Goal: Task Accomplishment & Management: Manage account settings

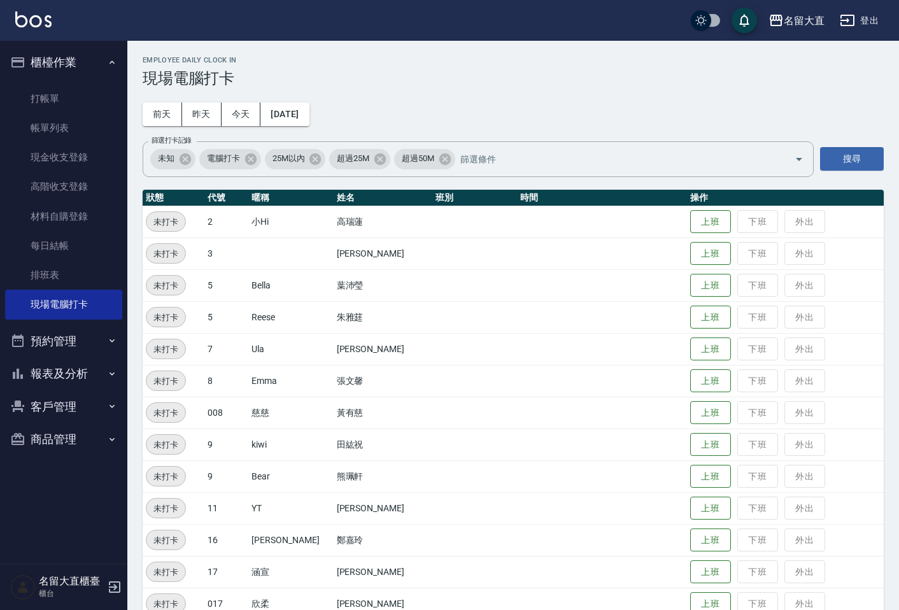
scroll to position [141, 0]
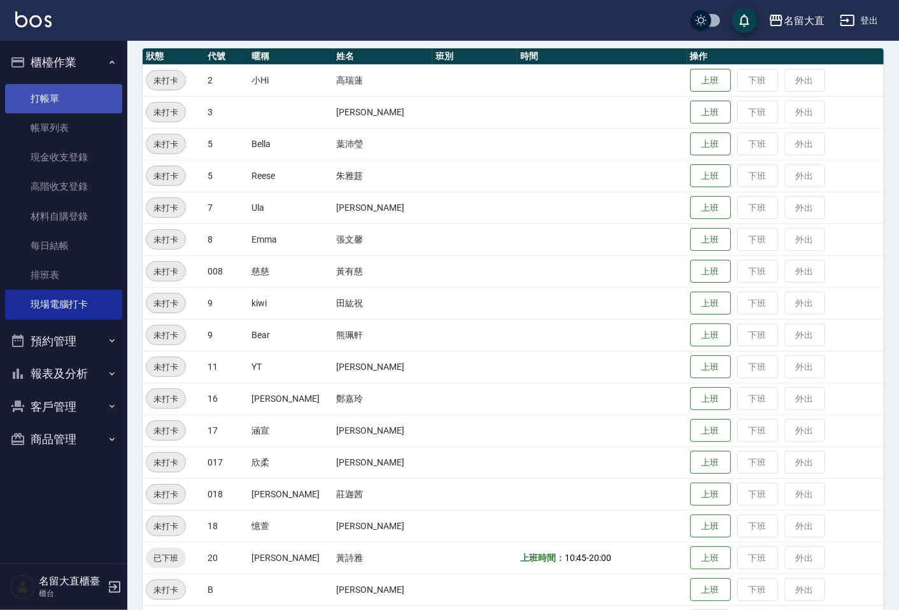
click at [20, 105] on link "打帳單" at bounding box center [63, 98] width 117 height 29
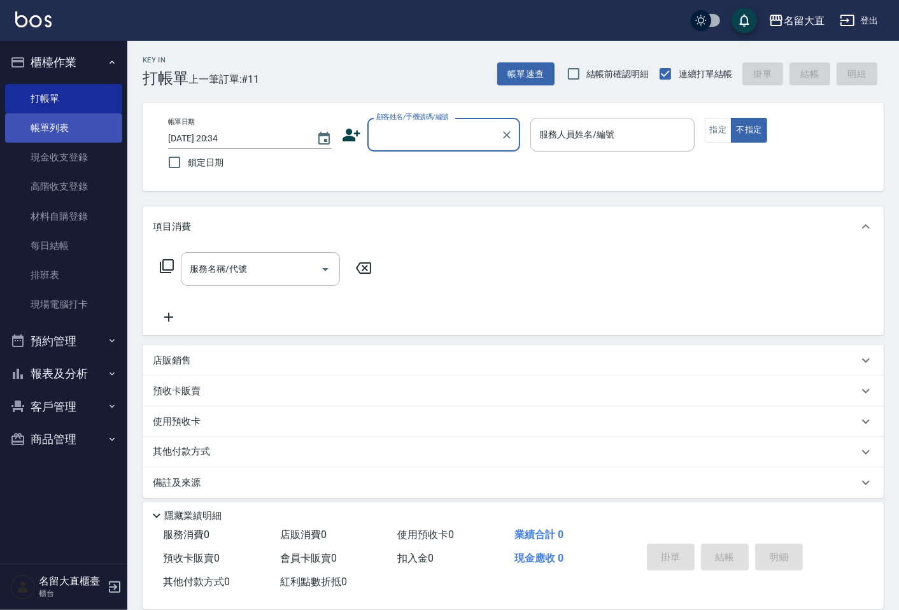
click at [68, 128] on link "帳單列表" at bounding box center [63, 127] width 117 height 29
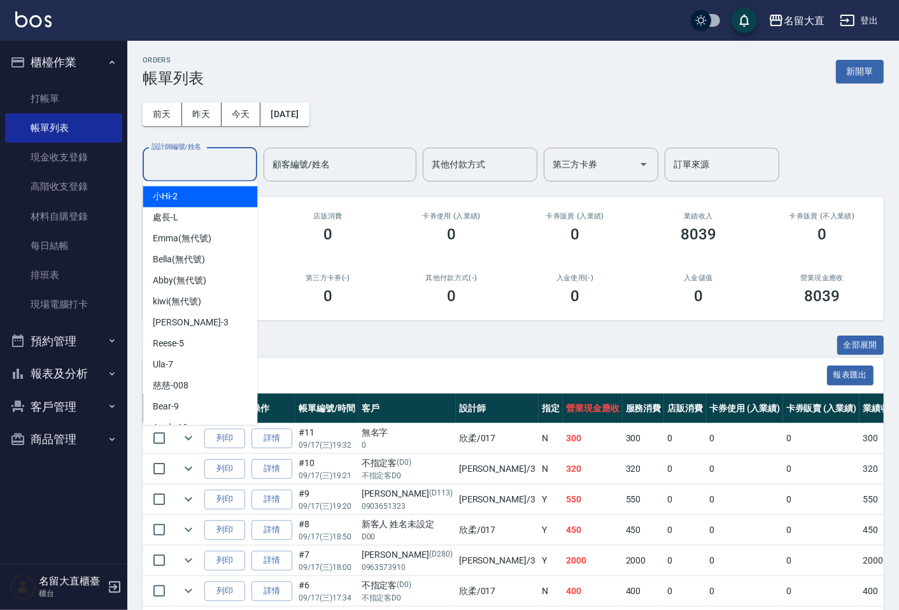
click at [217, 165] on input "設計師編號/姓名" at bounding box center [199, 164] width 103 height 22
click at [202, 316] on div "[PERSON_NAME]3" at bounding box center [200, 322] width 115 height 21
type input "[PERSON_NAME]3"
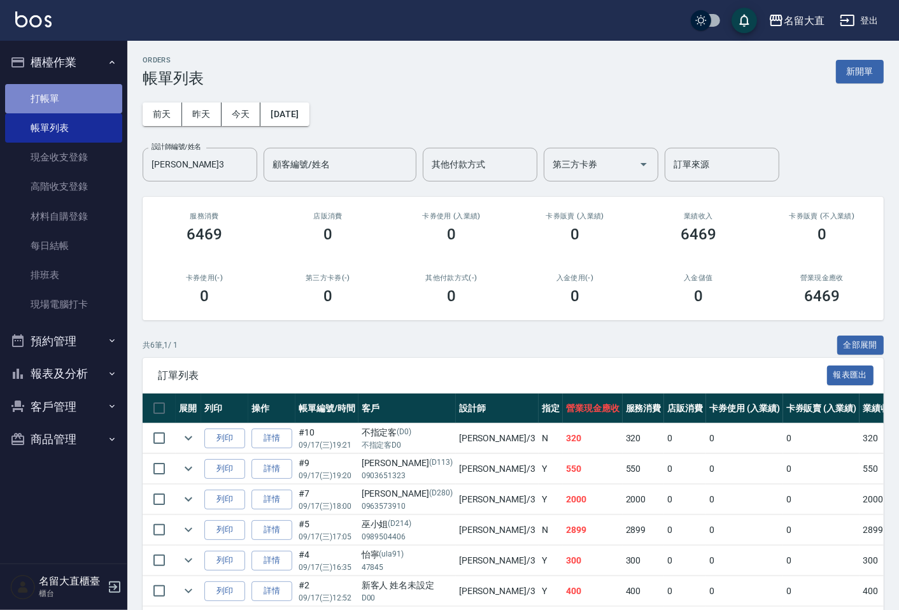
click at [39, 103] on link "打帳單" at bounding box center [63, 98] width 117 height 29
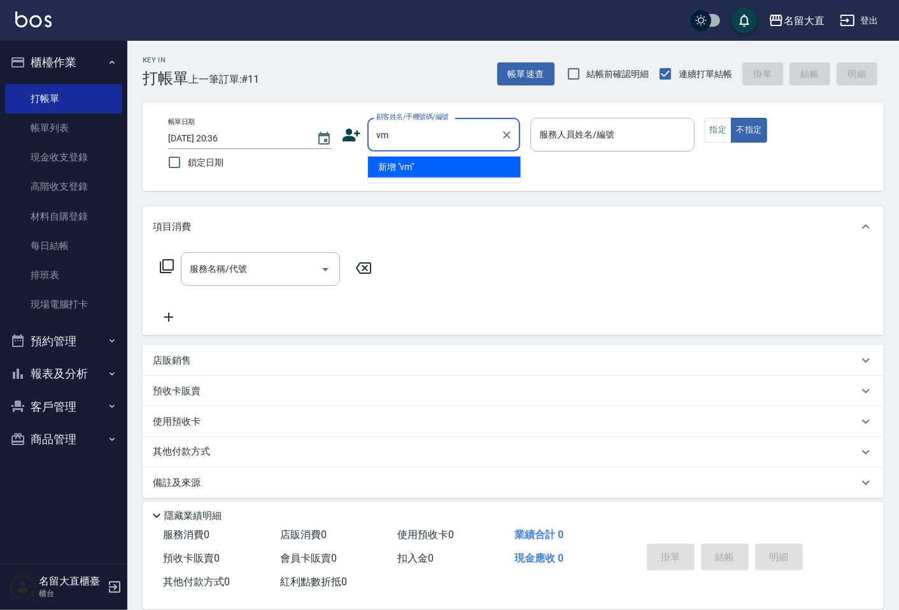
type input "v"
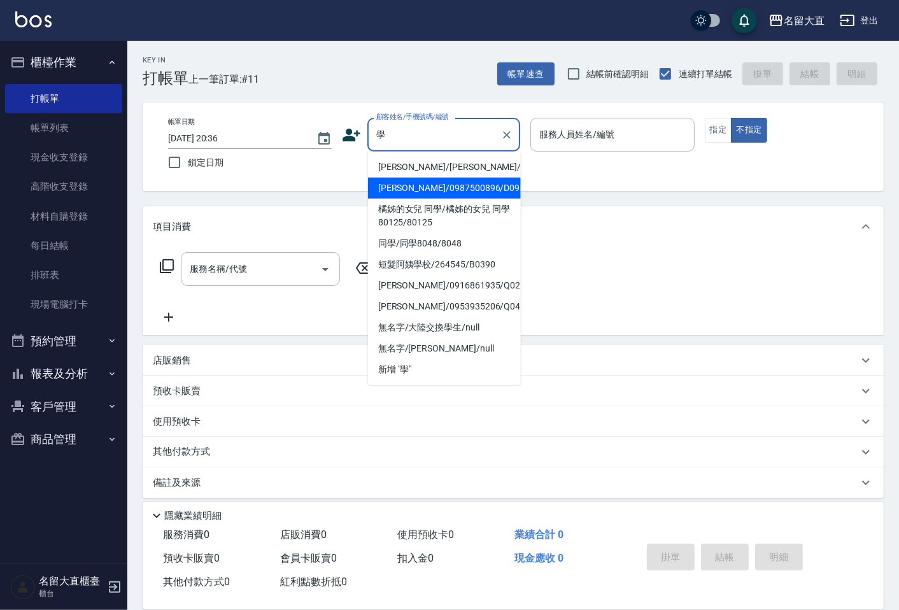
type input "鄭學謙/0987500896/D095"
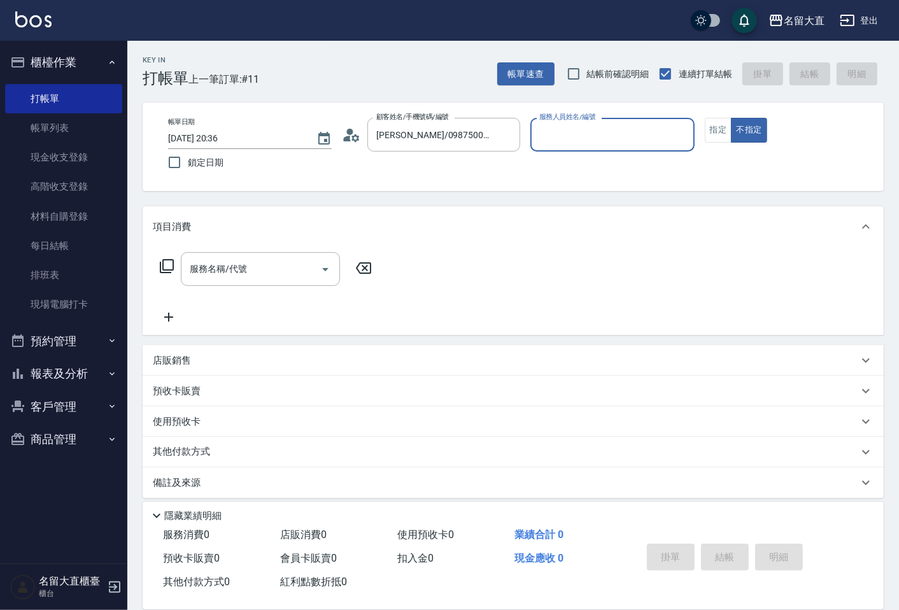
type input "[PERSON_NAME]3"
click at [731, 118] on button "不指定" at bounding box center [749, 130] width 36 height 25
type button "false"
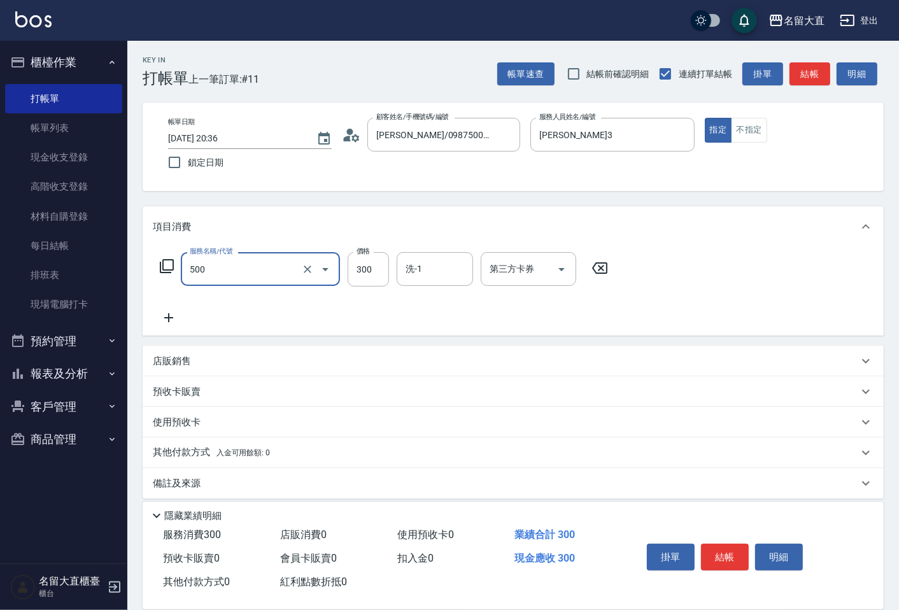
type input "洗髮(500)"
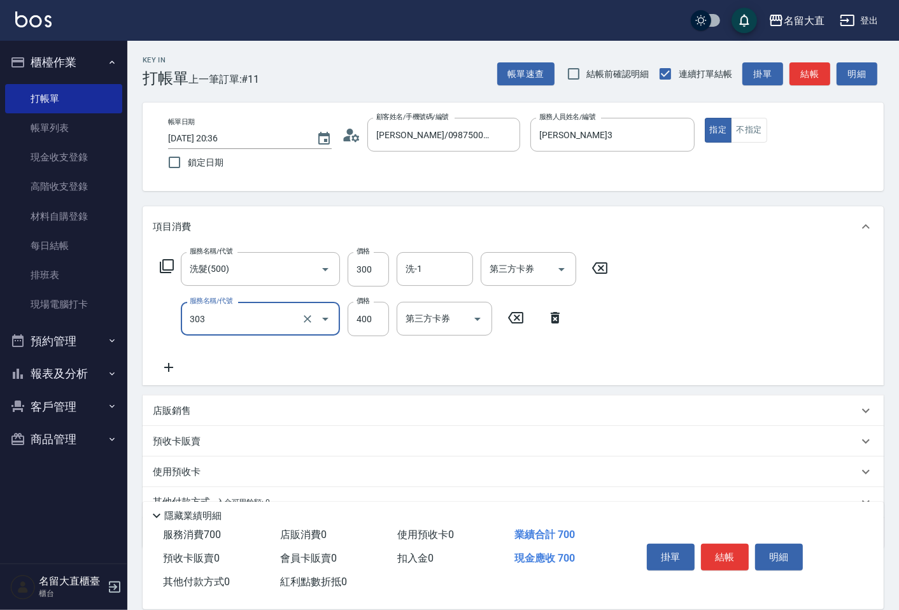
type input "剪髮(C級)(303)"
type input "350"
click at [724, 551] on button "結帳" at bounding box center [725, 557] width 48 height 27
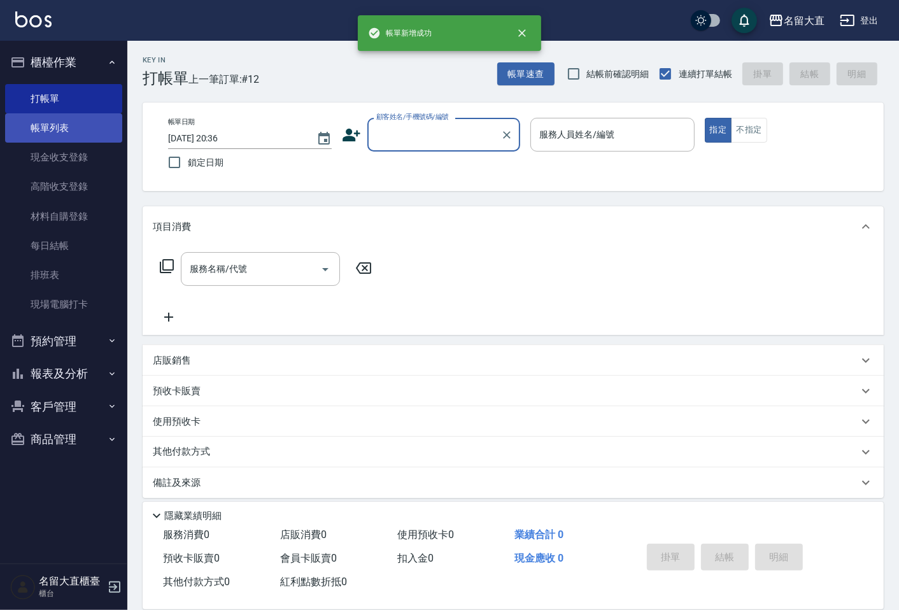
click at [73, 130] on link "帳單列表" at bounding box center [63, 127] width 117 height 29
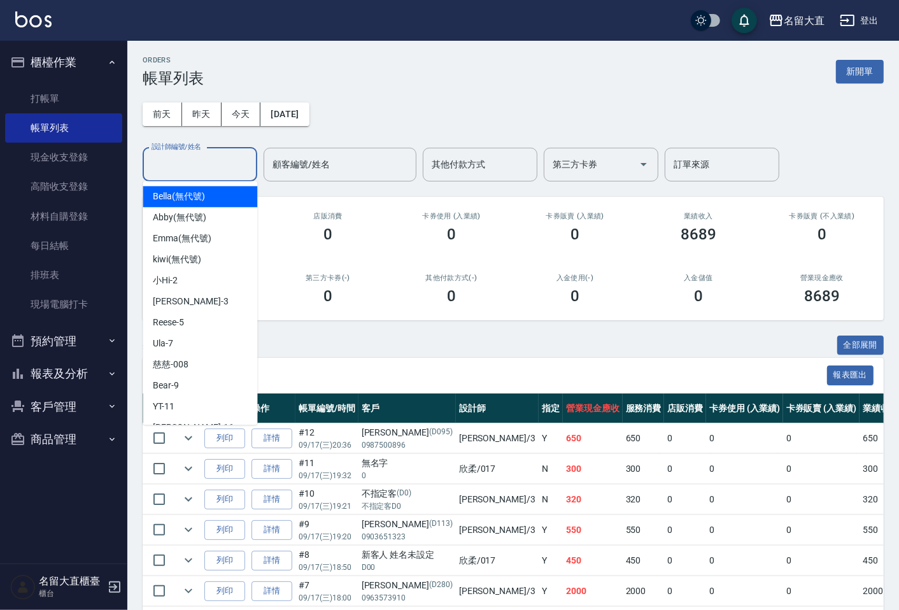
click at [183, 160] on input "設計師編號/姓名" at bounding box center [199, 164] width 103 height 22
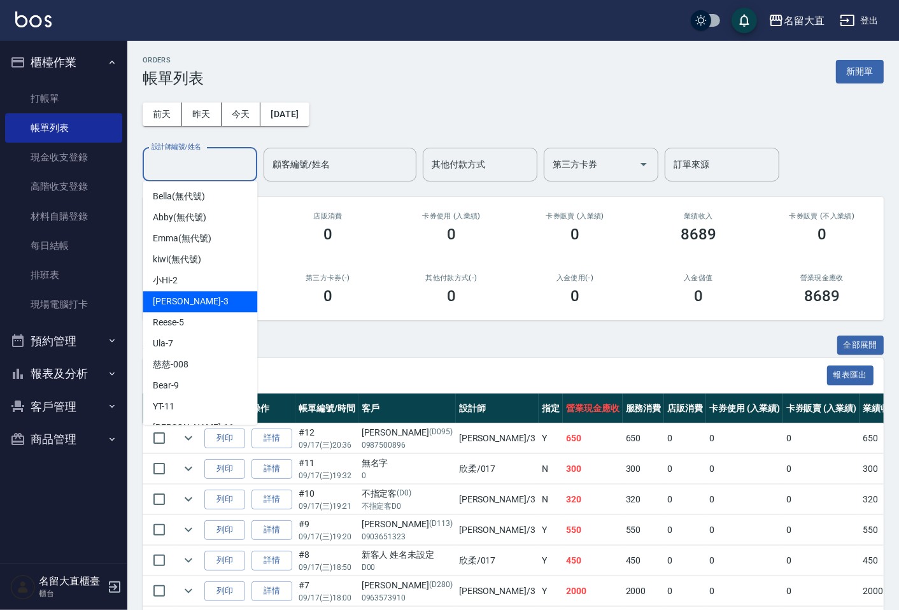
click at [181, 302] on span "[PERSON_NAME]3" at bounding box center [190, 301] width 75 height 13
type input "[PERSON_NAME]3"
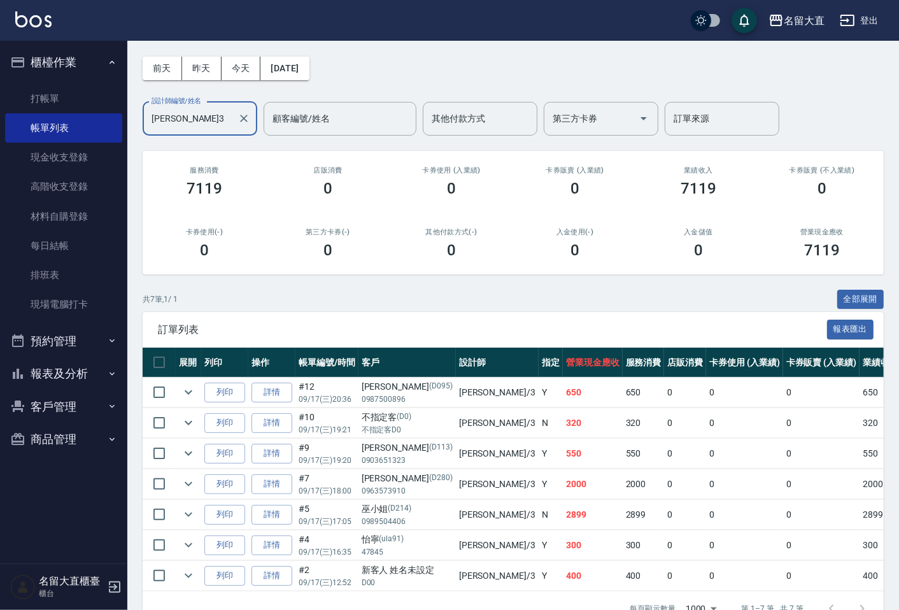
scroll to position [88, 0]
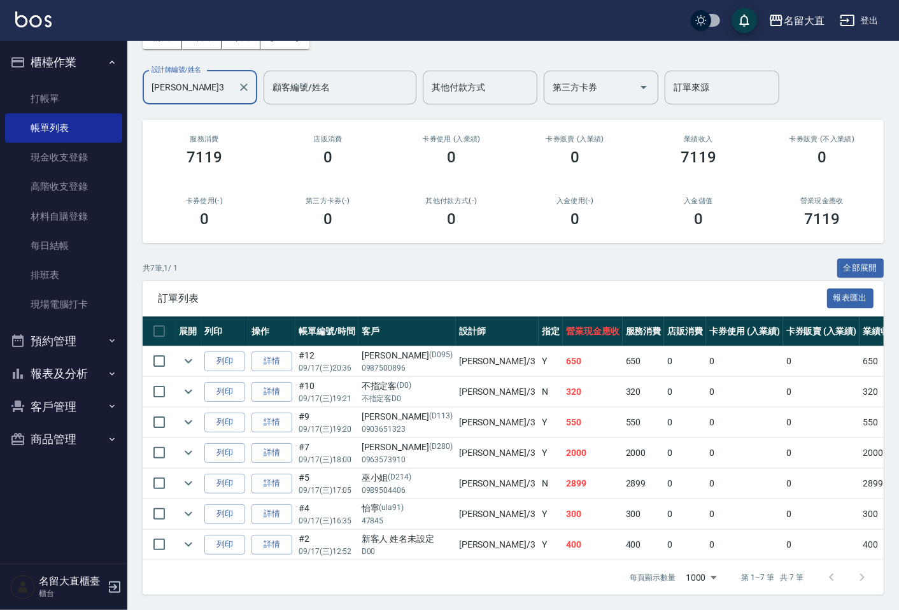
click at [62, 374] on button "報表及分析" at bounding box center [63, 373] width 117 height 33
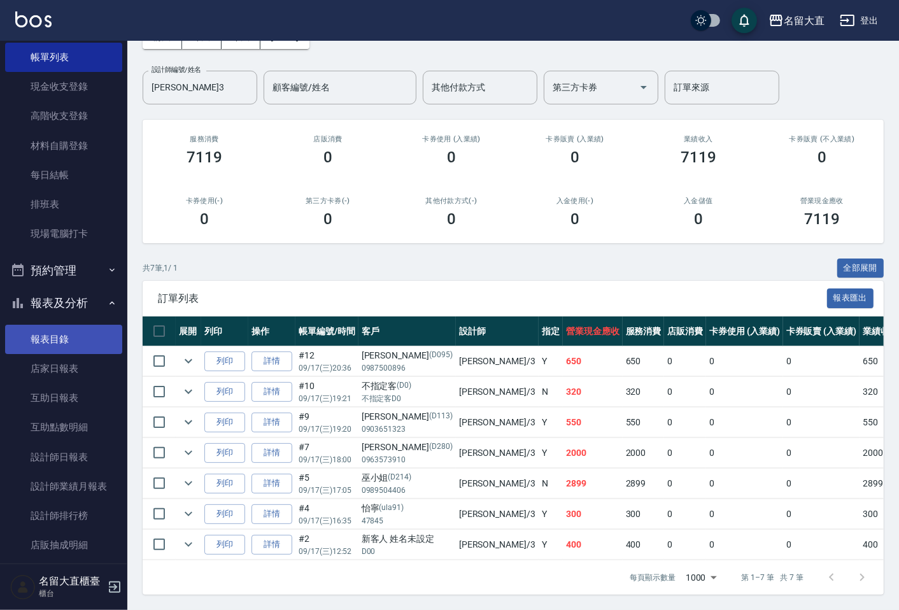
scroll to position [151, 0]
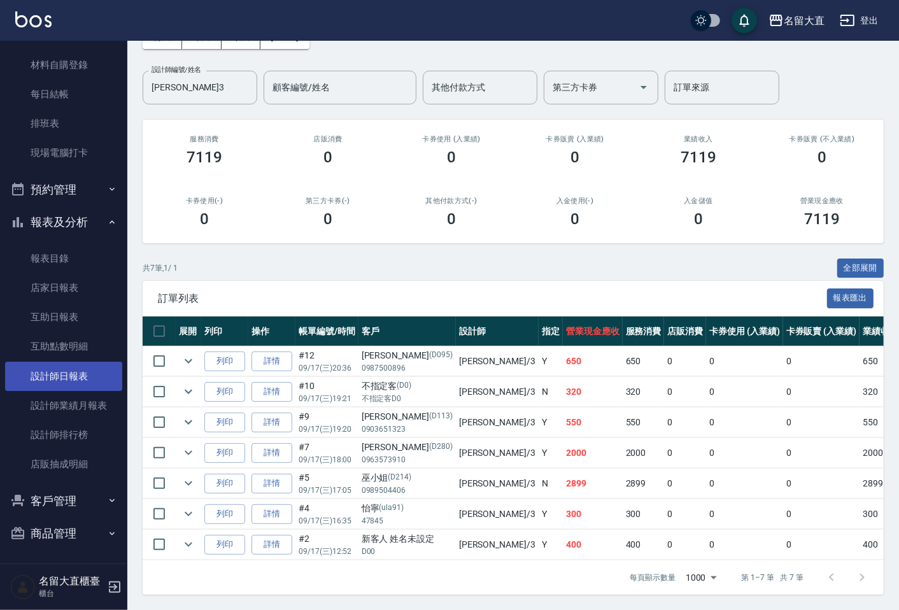
click at [69, 370] on link "設計師日報表" at bounding box center [63, 375] width 117 height 29
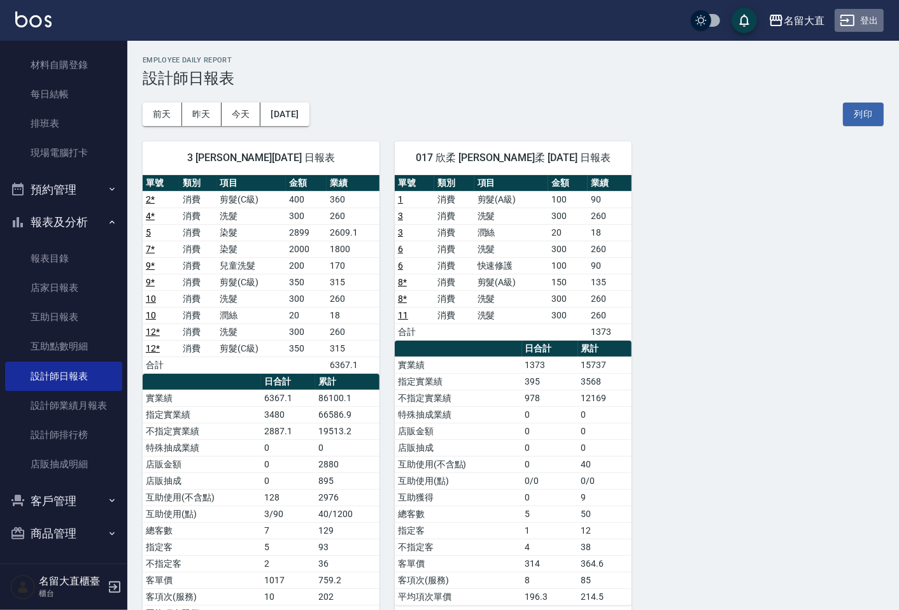
click at [854, 25] on icon "button" at bounding box center [846, 20] width 15 height 15
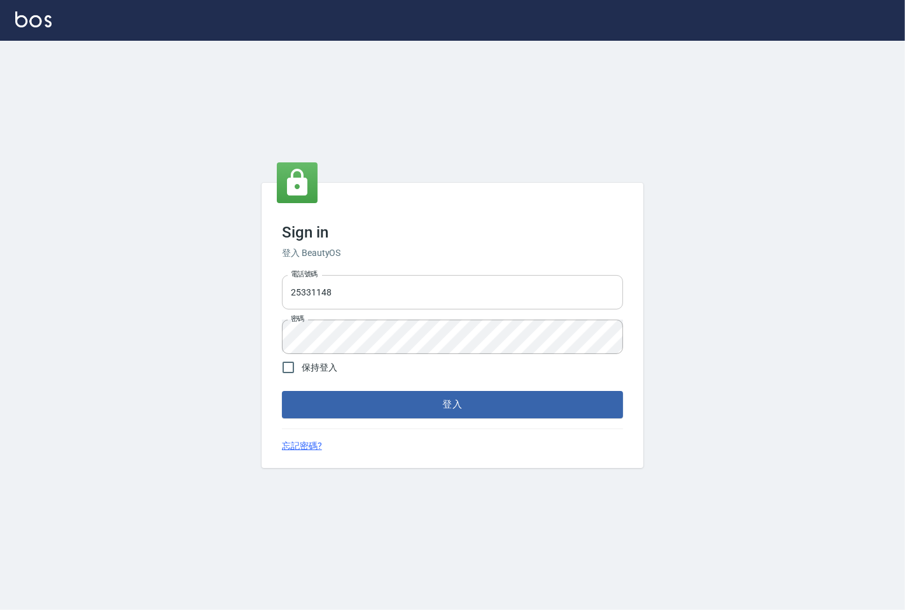
click at [412, 285] on input "25331148" at bounding box center [452, 292] width 341 height 34
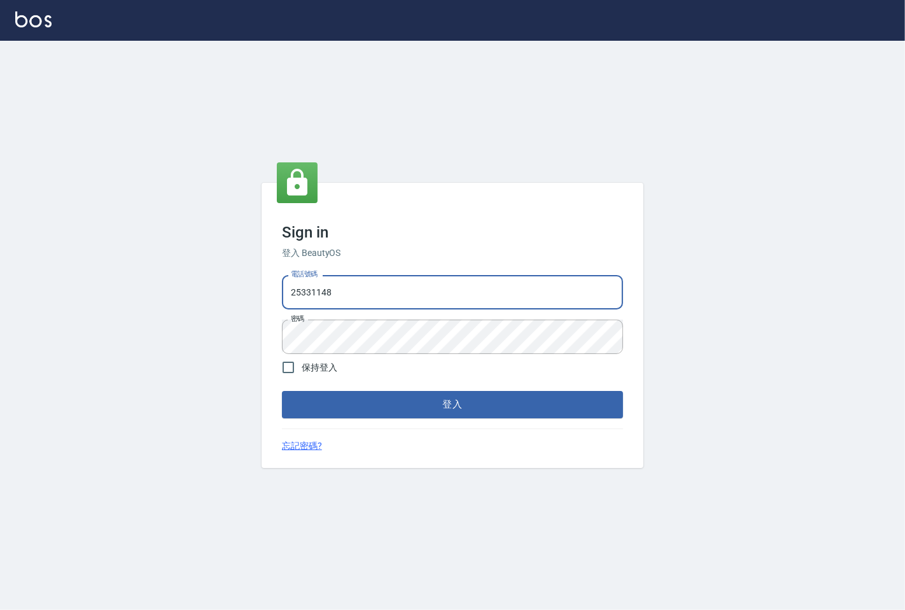
click at [412, 285] on input "25331148" at bounding box center [452, 292] width 341 height 34
type input "0983983823"
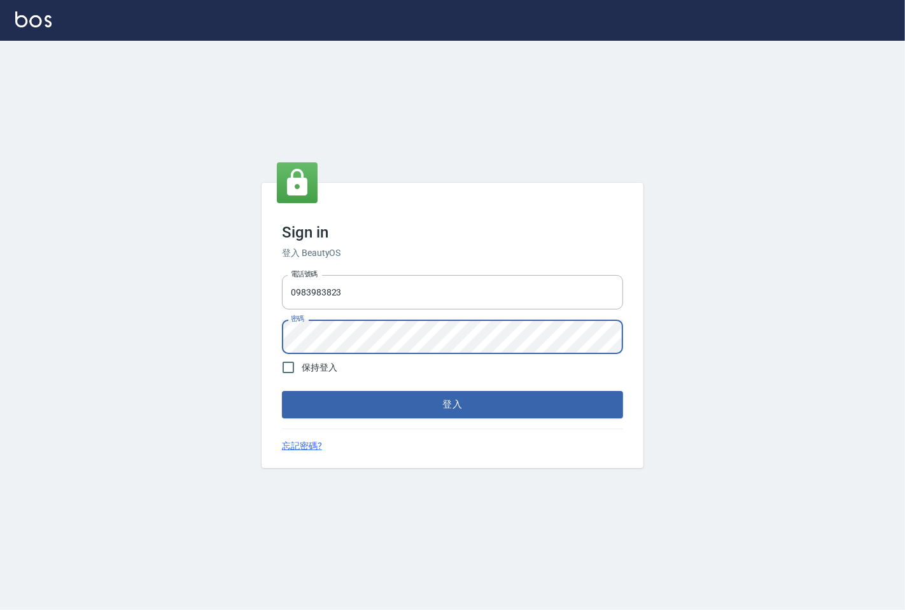
click at [282, 391] on button "登入" at bounding box center [452, 404] width 341 height 27
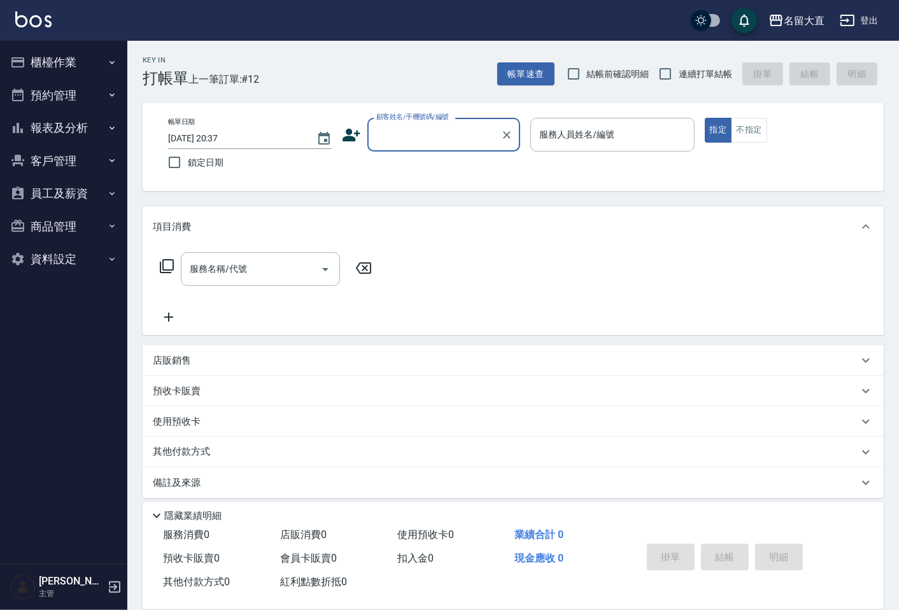
click at [73, 132] on button "報表及分析" at bounding box center [63, 127] width 117 height 33
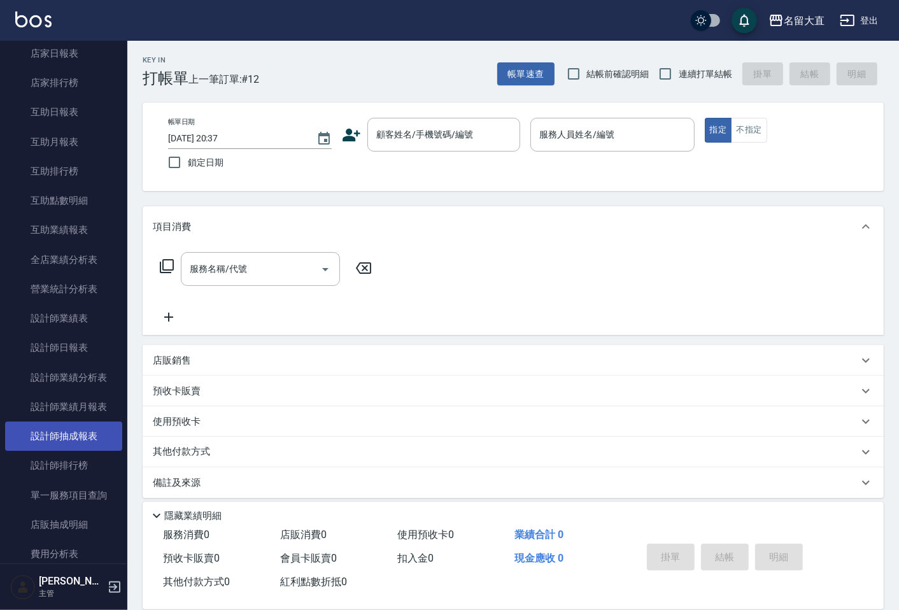
scroll to position [141, 0]
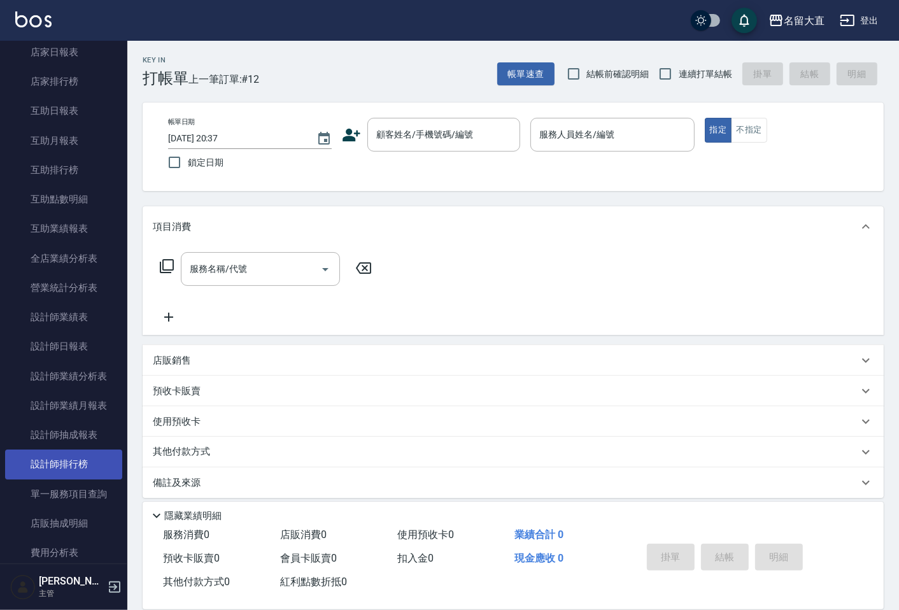
click at [78, 470] on link "設計師排行榜" at bounding box center [63, 463] width 117 height 29
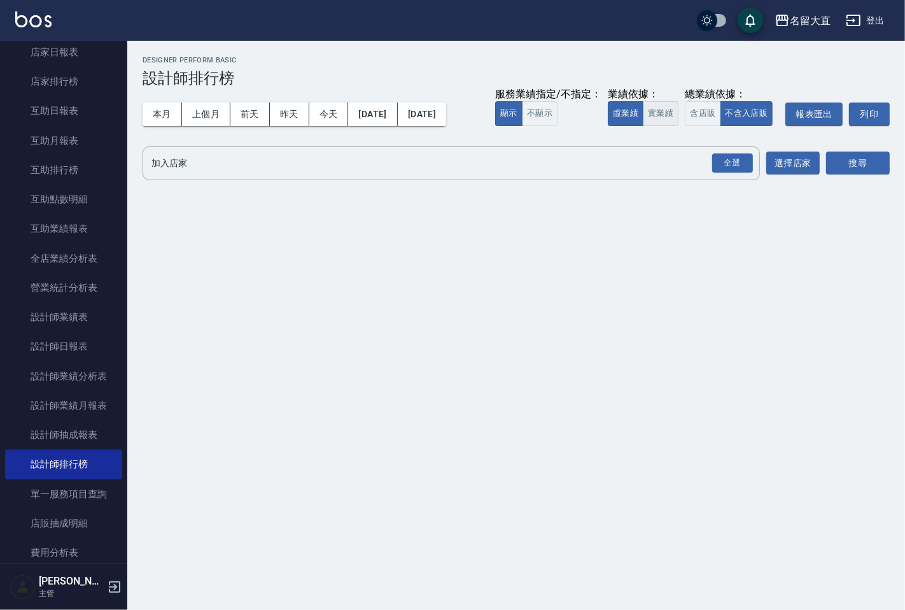
click at [671, 113] on button "實業績" at bounding box center [661, 113] width 36 height 25
drag, startPoint x: 723, startPoint y: 157, endPoint x: 768, endPoint y: 151, distance: 45.5
click at [723, 155] on div "全選" at bounding box center [732, 163] width 41 height 20
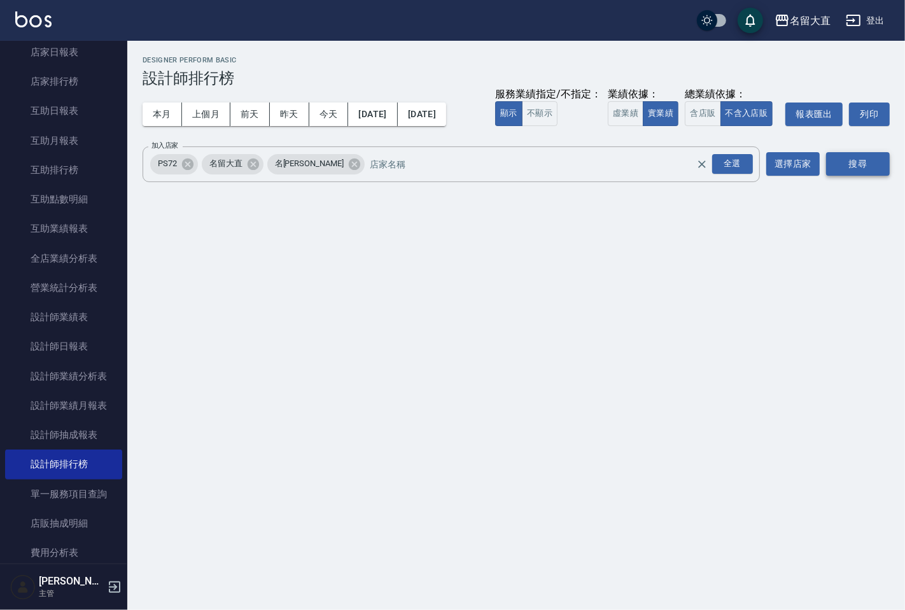
click at [861, 164] on button "搜尋" at bounding box center [858, 164] width 64 height 24
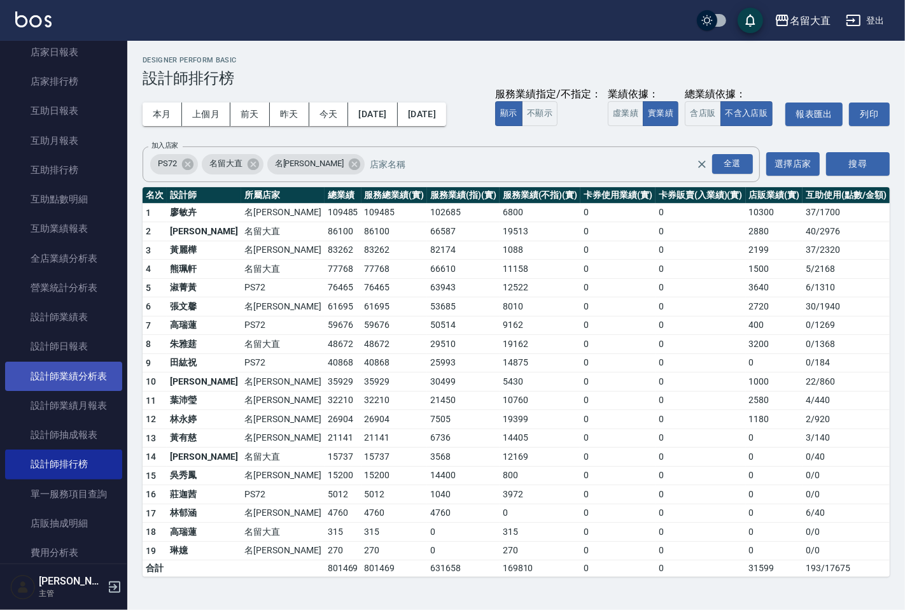
click at [73, 379] on link "設計師業績分析表" at bounding box center [63, 375] width 117 height 29
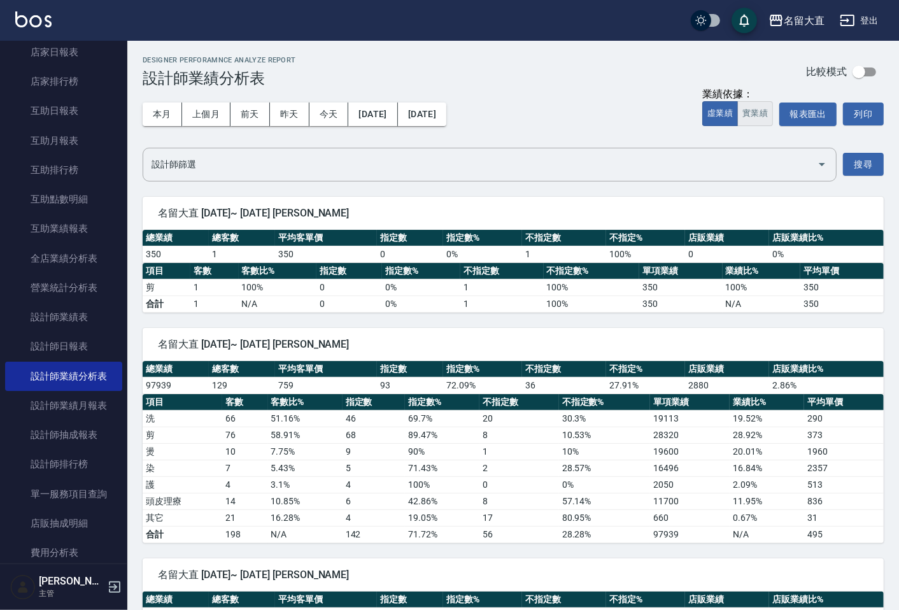
click at [755, 112] on button "實業績" at bounding box center [755, 113] width 36 height 25
click at [762, 116] on button "實業績" at bounding box center [755, 113] width 36 height 25
click at [868, 164] on button "搜尋" at bounding box center [863, 165] width 41 height 24
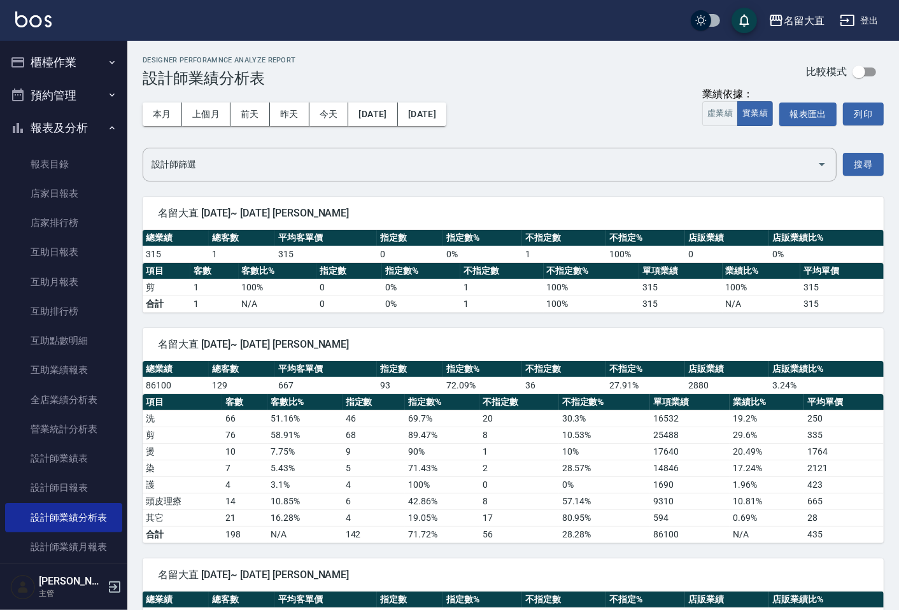
click at [860, 17] on button "登出" at bounding box center [858, 21] width 49 height 24
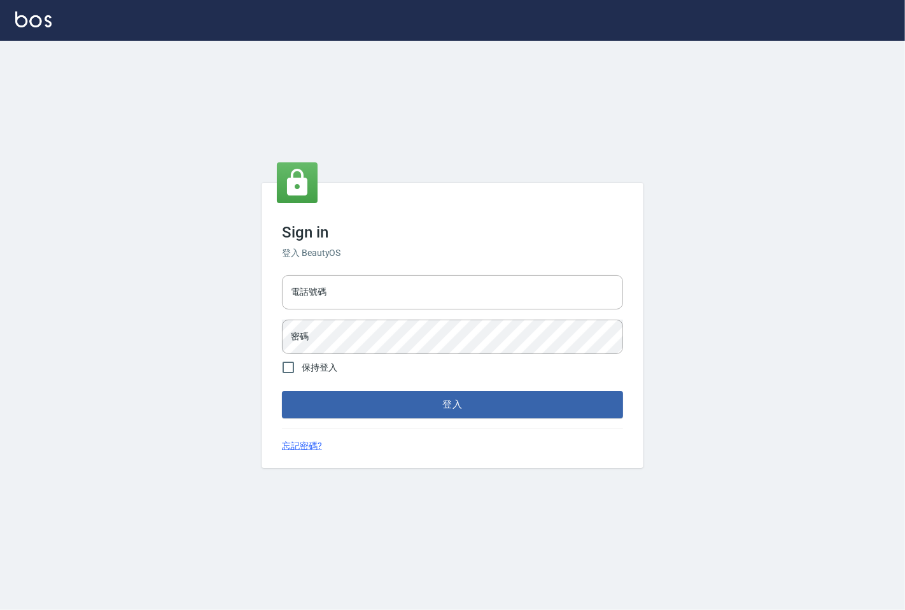
type input "25331148"
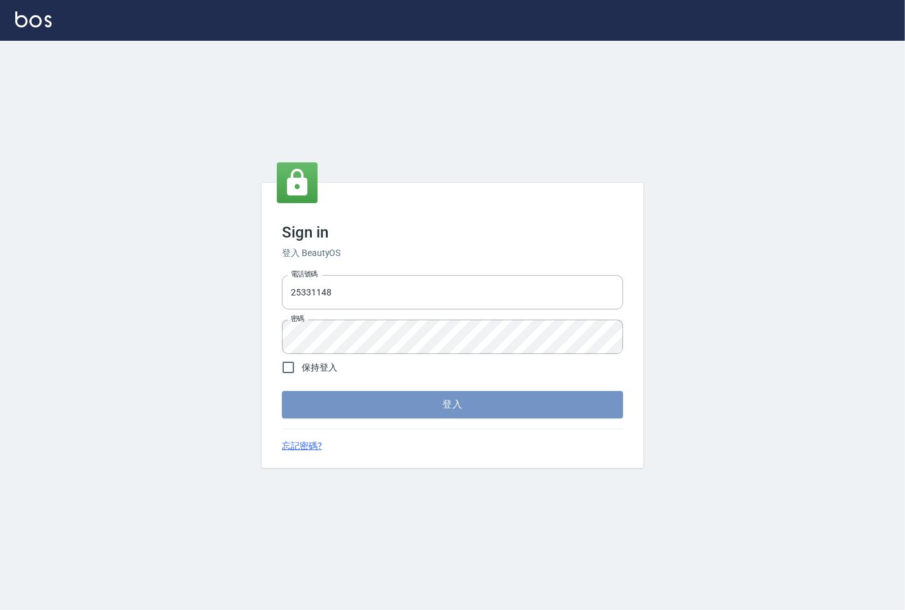
click at [371, 403] on button "登入" at bounding box center [452, 404] width 341 height 27
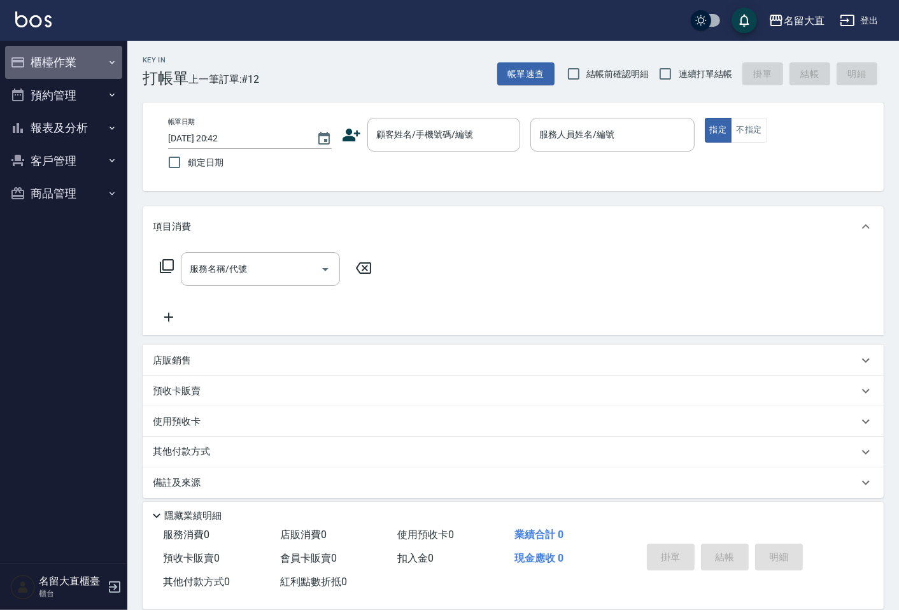
click at [59, 69] on button "櫃檯作業" at bounding box center [63, 62] width 117 height 33
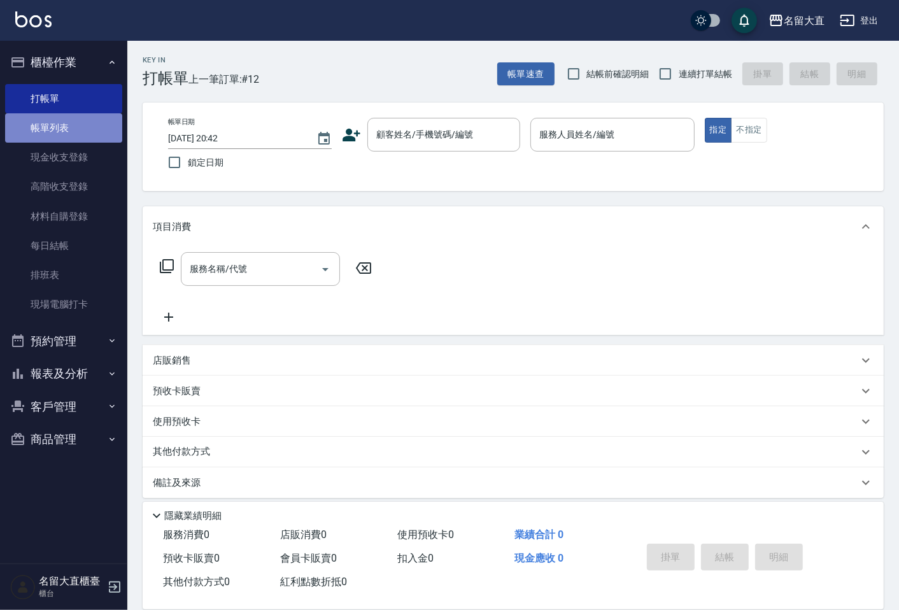
click at [48, 125] on link "帳單列表" at bounding box center [63, 127] width 117 height 29
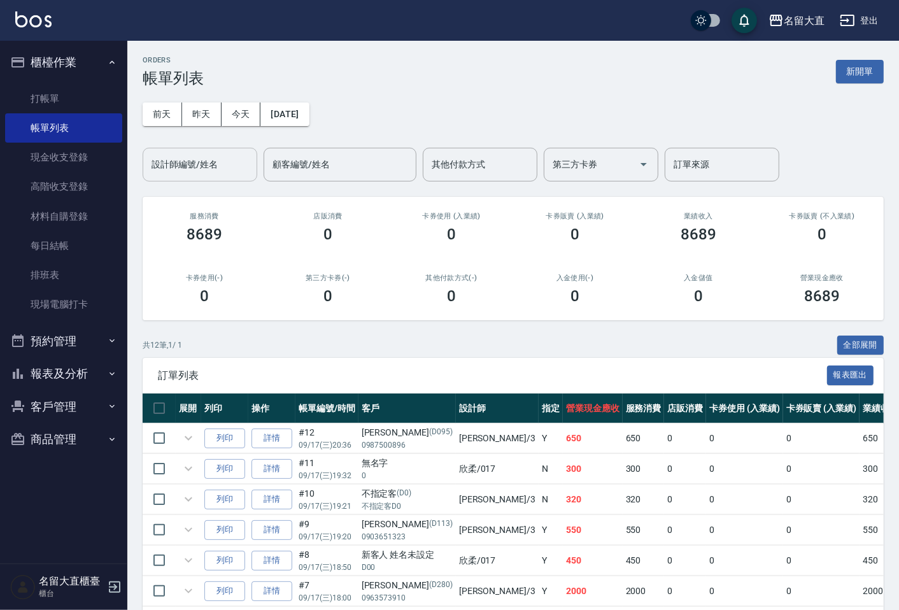
click at [188, 169] on input "設計師編號/姓名" at bounding box center [199, 164] width 103 height 22
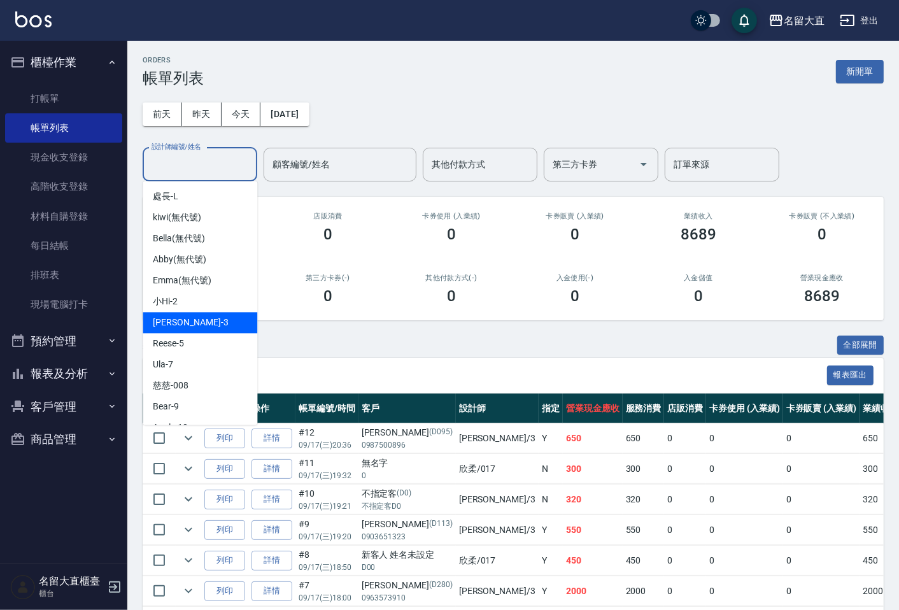
click at [160, 314] on div "[PERSON_NAME]3" at bounding box center [200, 322] width 115 height 21
type input "[PERSON_NAME]3"
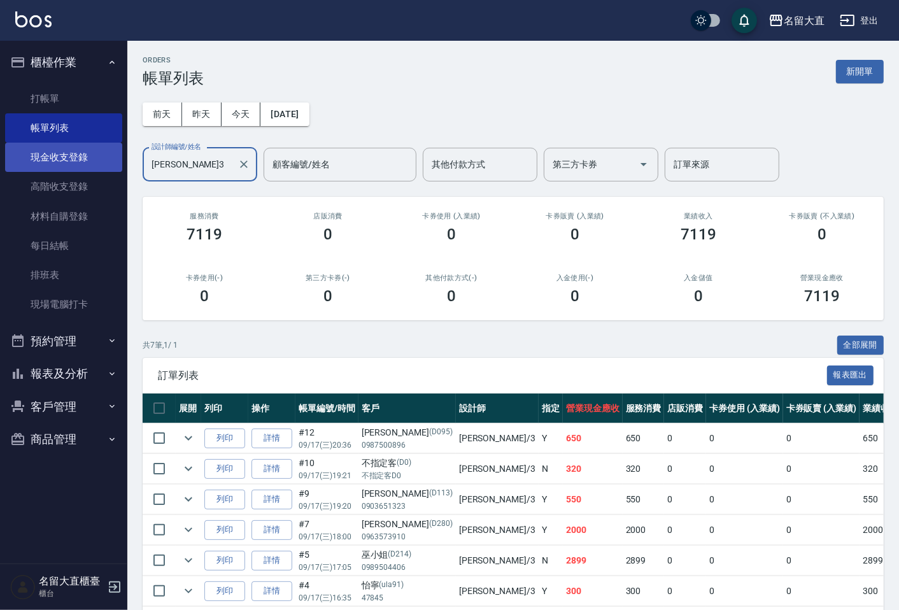
click at [66, 162] on link "現金收支登錄" at bounding box center [63, 157] width 117 height 29
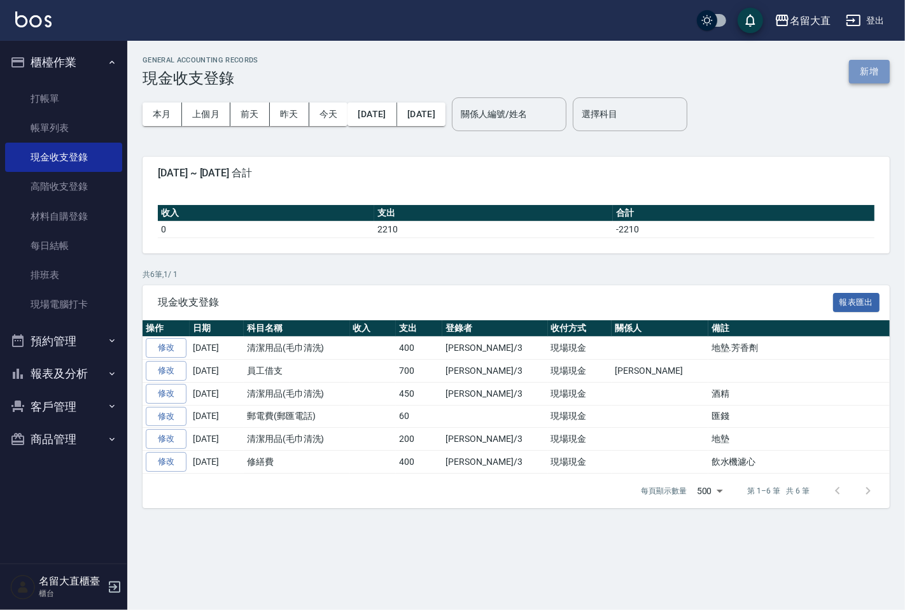
click at [864, 68] on button "新增" at bounding box center [869, 72] width 41 height 24
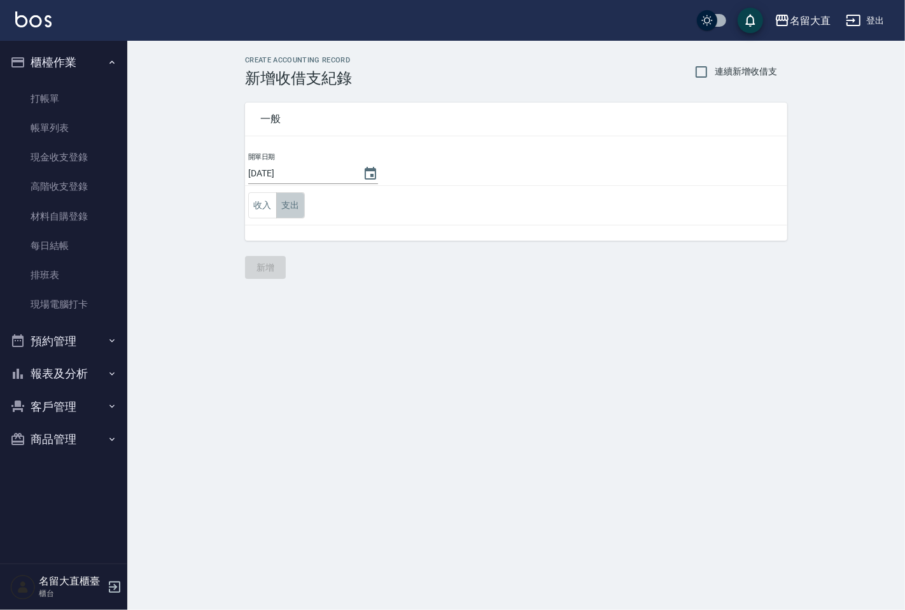
click at [293, 201] on button "支出" at bounding box center [290, 205] width 29 height 26
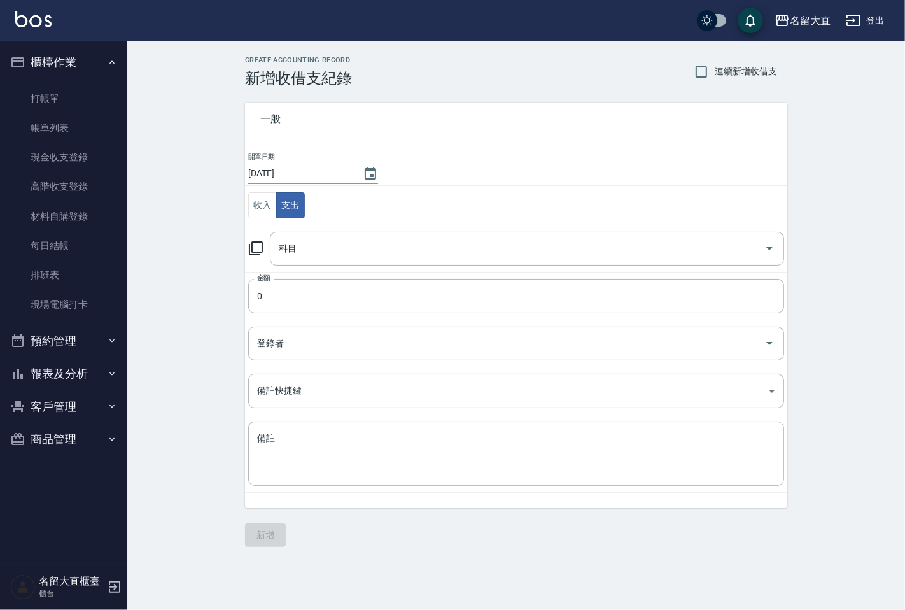
click at [253, 246] on icon at bounding box center [255, 248] width 15 height 15
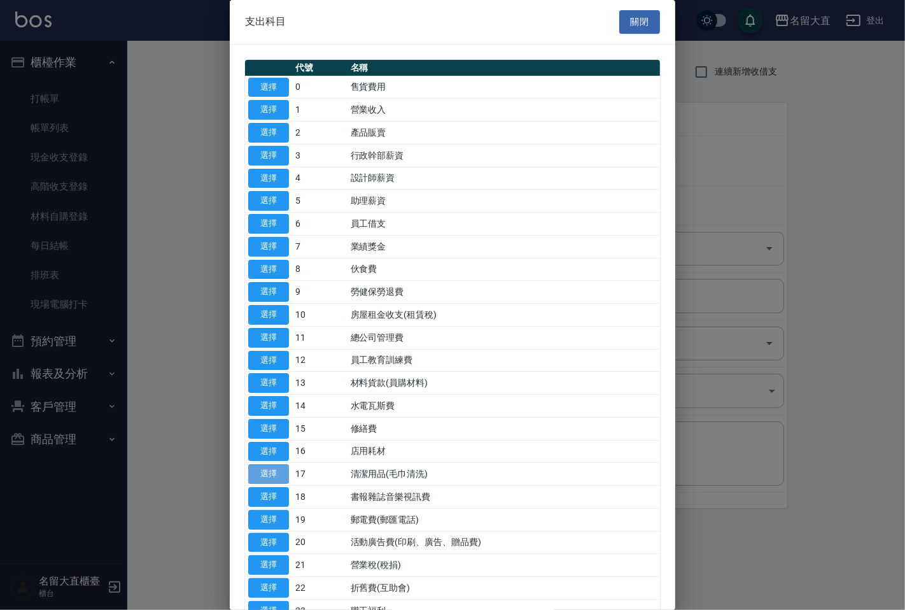
click at [269, 471] on button "選擇" at bounding box center [268, 474] width 41 height 20
type input "17 清潔用品(毛巾清洗)"
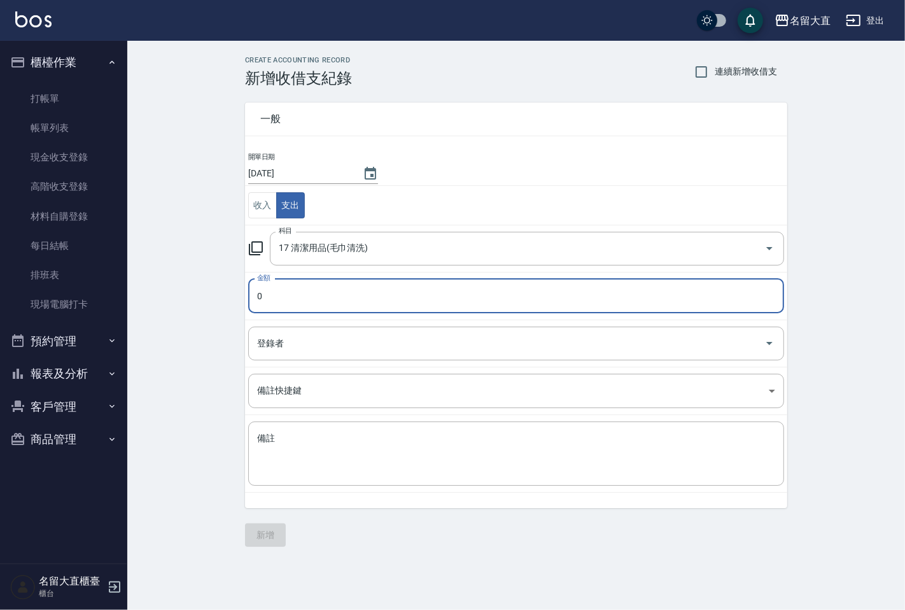
click at [327, 308] on input "0" at bounding box center [516, 296] width 536 height 34
type input "500"
click at [287, 449] on textarea "備註" at bounding box center [516, 453] width 518 height 43
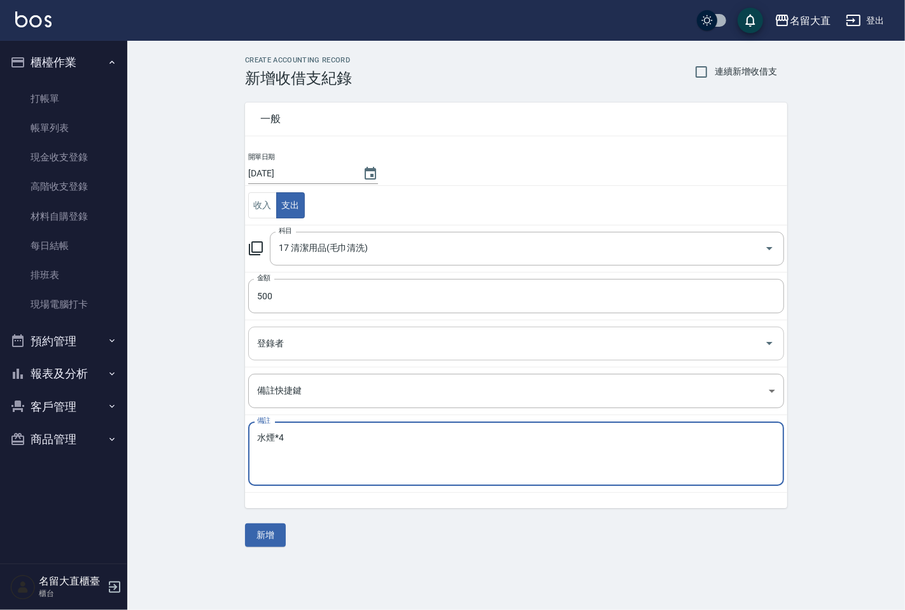
type textarea "水煙*4"
click at [295, 349] on input "登錄者" at bounding box center [506, 343] width 505 height 22
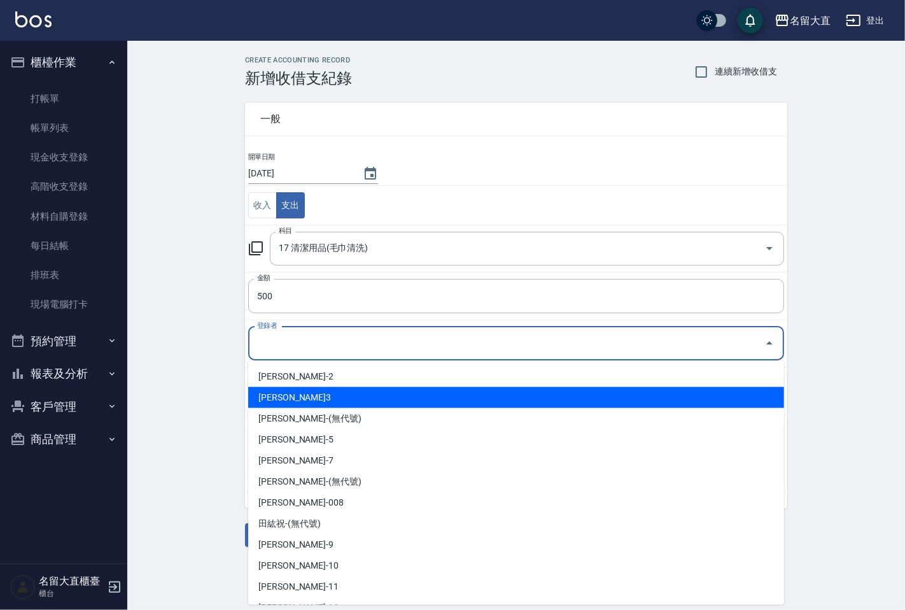
click at [304, 391] on li "[PERSON_NAME]3" at bounding box center [516, 397] width 536 height 21
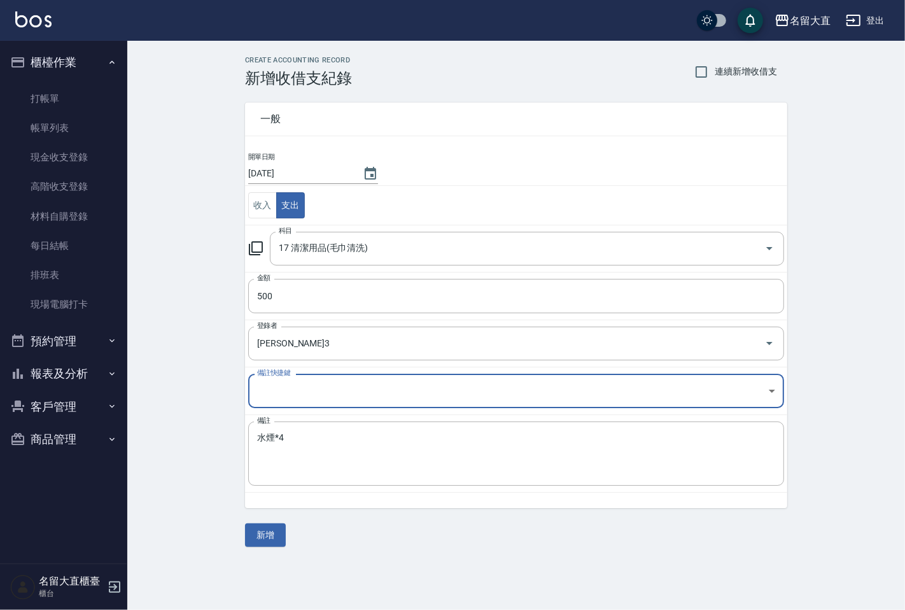
type input "[PERSON_NAME]3"
click at [267, 539] on button "新增" at bounding box center [265, 535] width 41 height 24
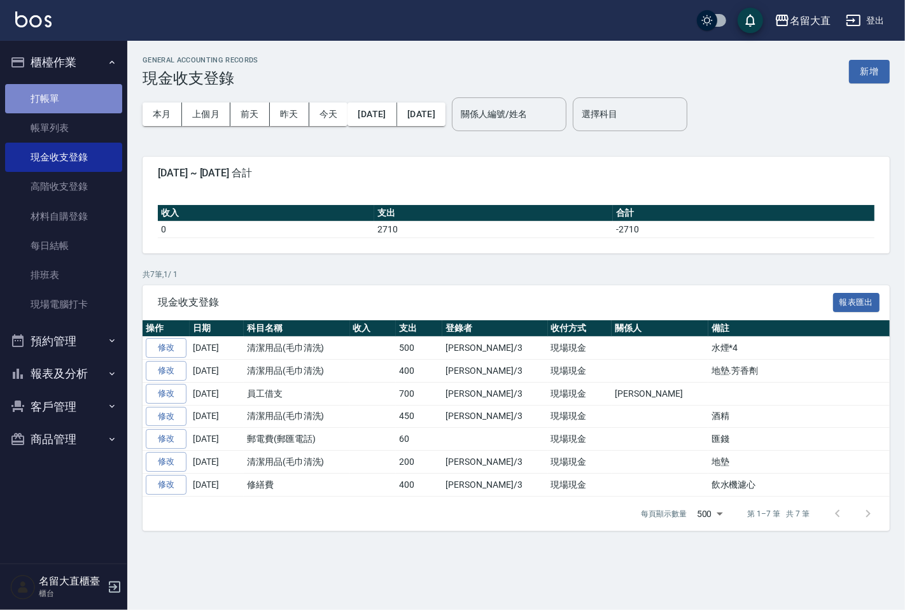
click at [40, 102] on link "打帳單" at bounding box center [63, 98] width 117 height 29
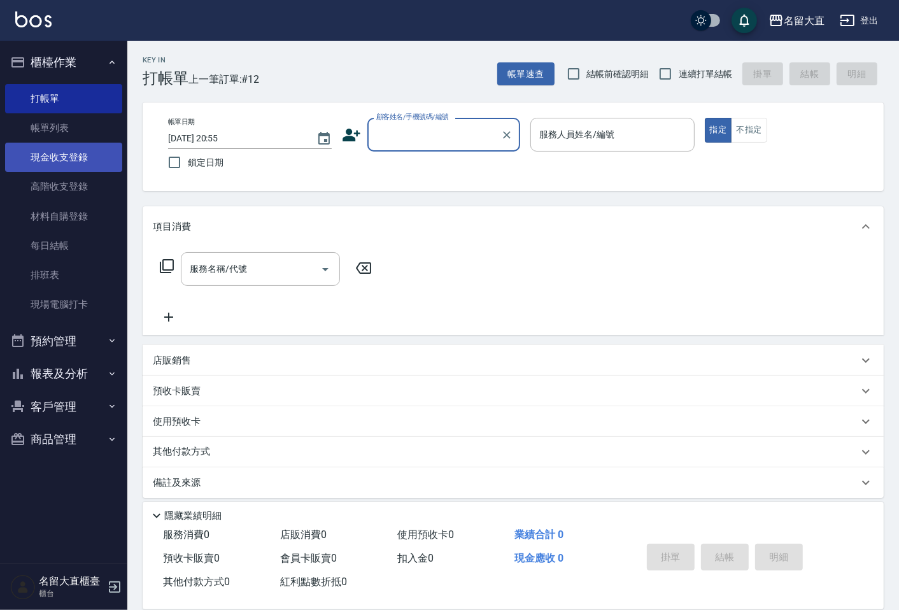
click at [76, 157] on link "現金收支登錄" at bounding box center [63, 157] width 117 height 29
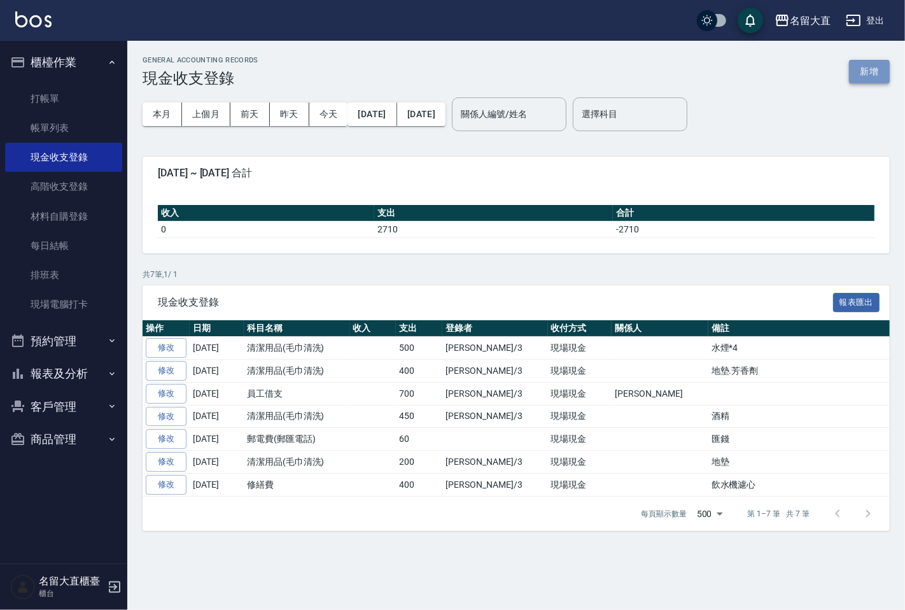
click at [879, 76] on button "新增" at bounding box center [869, 72] width 41 height 24
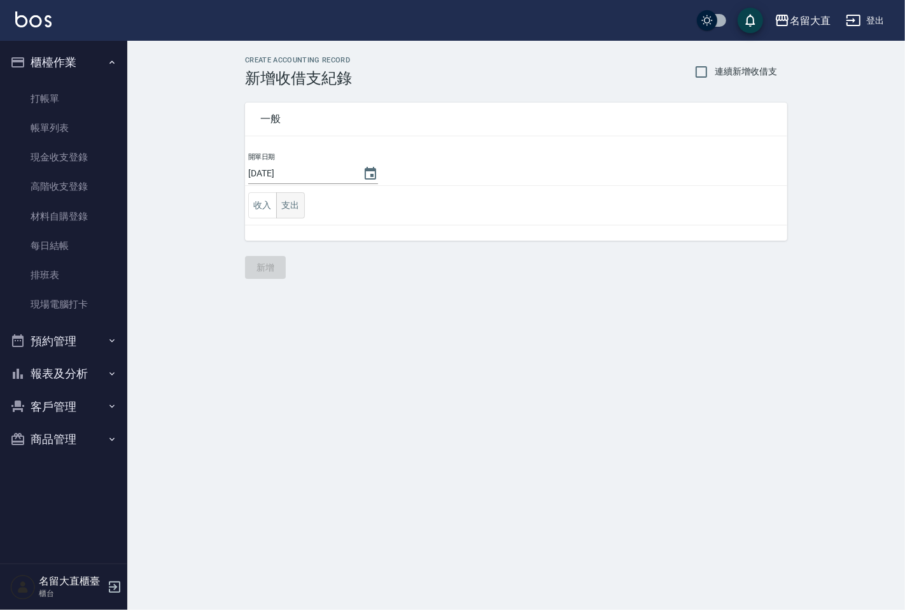
click at [299, 202] on button "支出" at bounding box center [290, 205] width 29 height 26
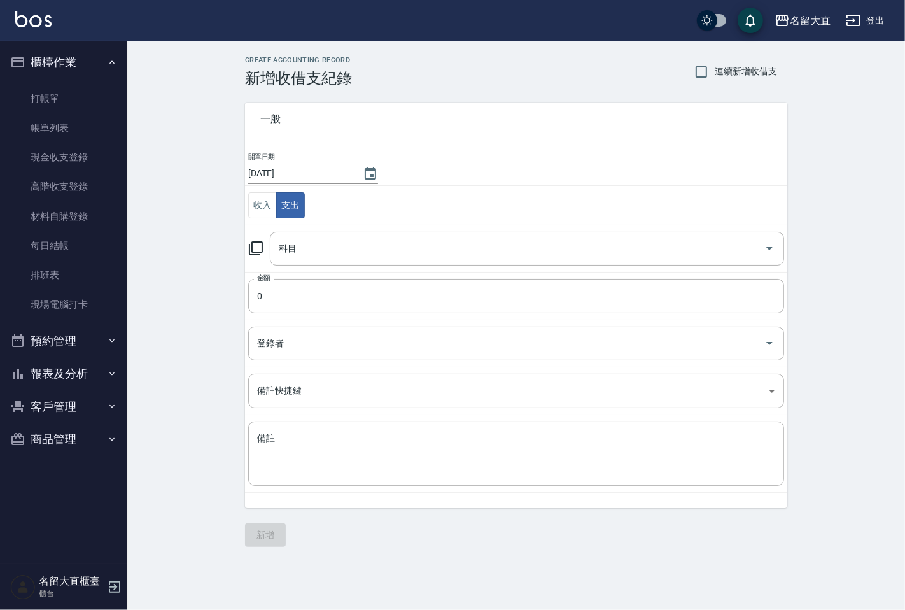
click at [259, 249] on icon at bounding box center [255, 248] width 15 height 15
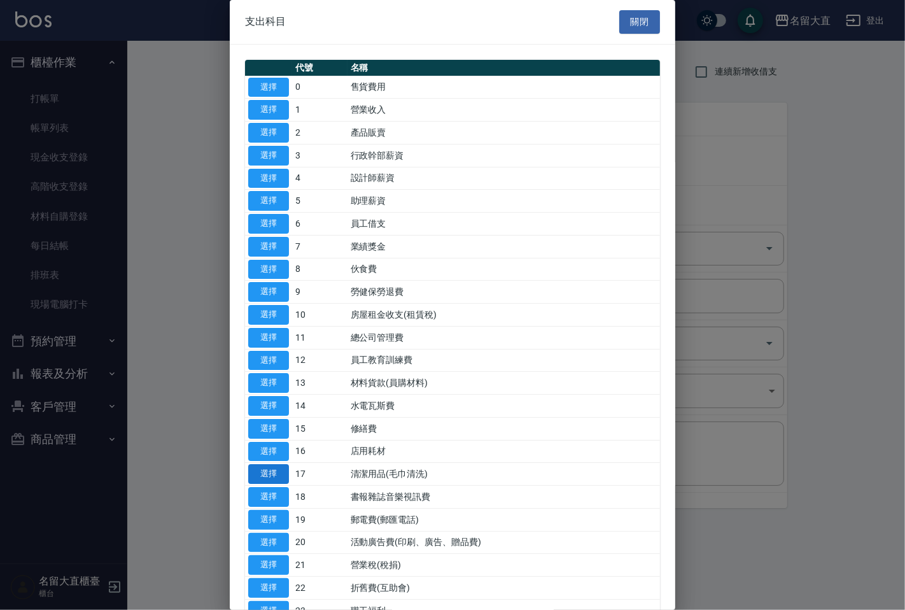
click at [281, 477] on button "選擇" at bounding box center [268, 474] width 41 height 20
type input "17 清潔用品(毛巾清洗)"
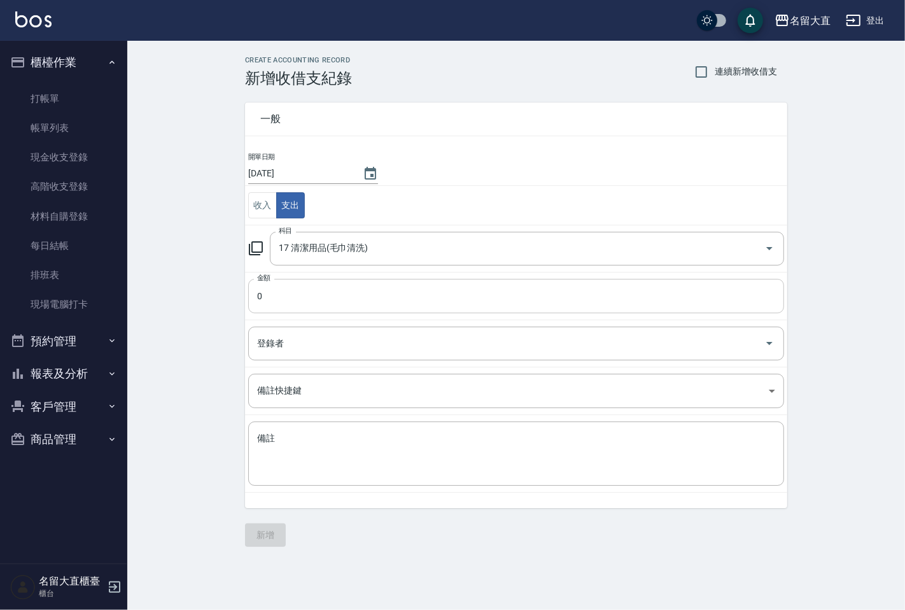
click at [342, 289] on input "0" at bounding box center [516, 296] width 536 height 34
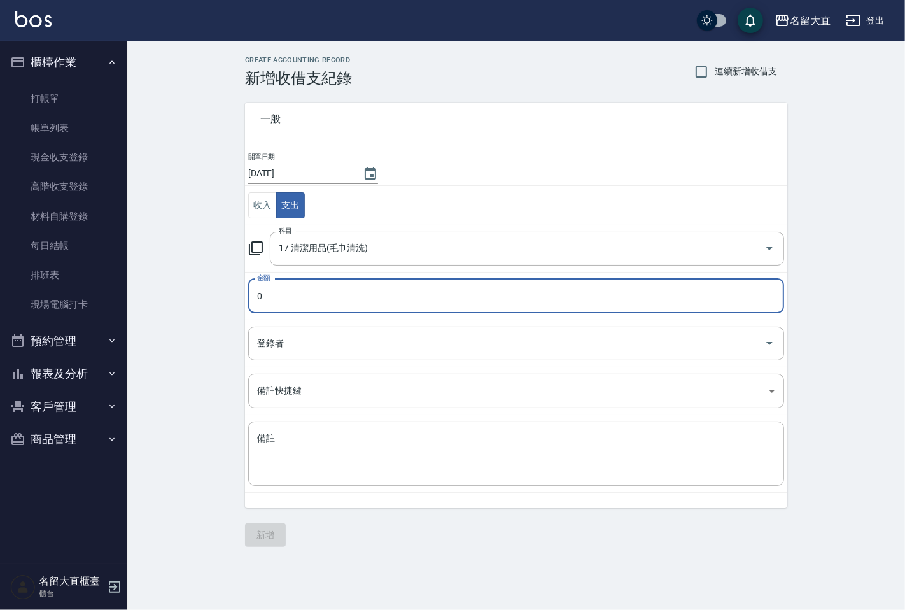
click at [342, 289] on input "0" at bounding box center [516, 296] width 536 height 34
type input "1290"
click at [289, 334] on input "登錄者" at bounding box center [506, 343] width 505 height 22
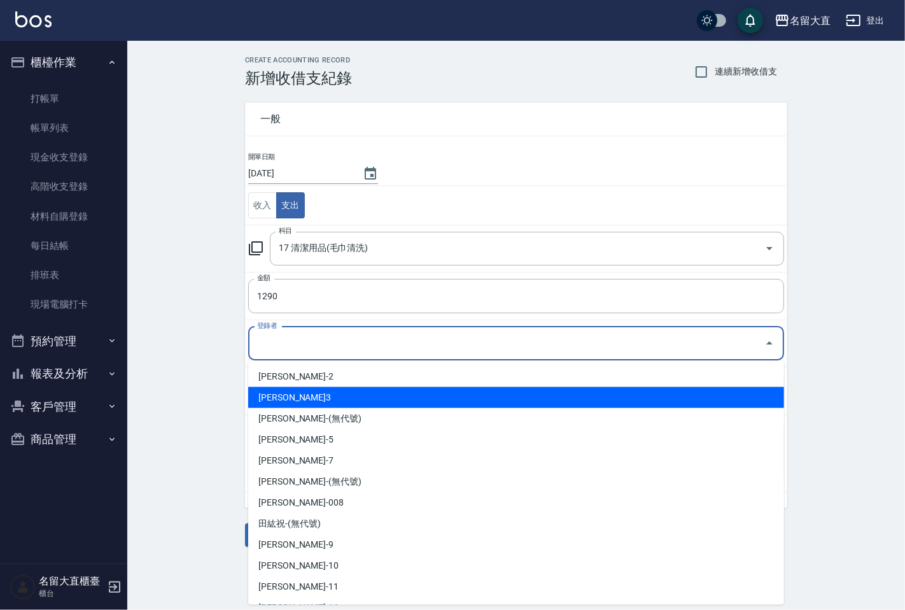
click at [283, 390] on li "[PERSON_NAME]3" at bounding box center [516, 397] width 536 height 21
type input "[PERSON_NAME]3"
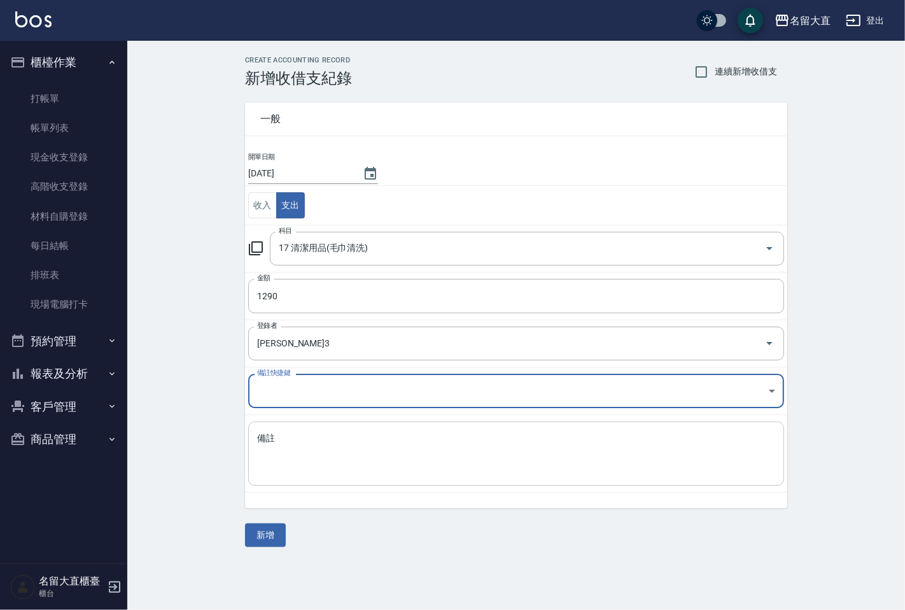
click at [283, 442] on textarea "備註" at bounding box center [516, 453] width 518 height 43
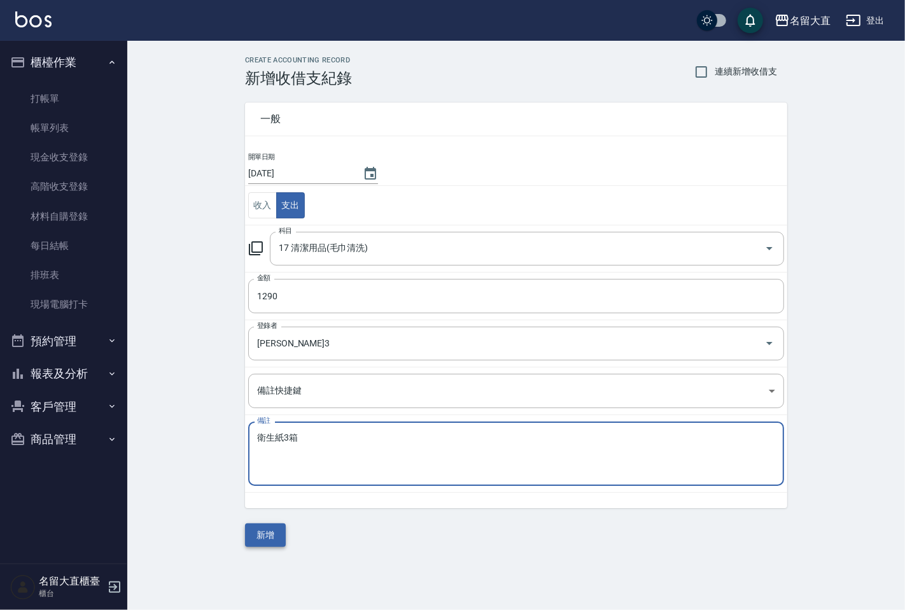
type textarea "衛生紙3箱"
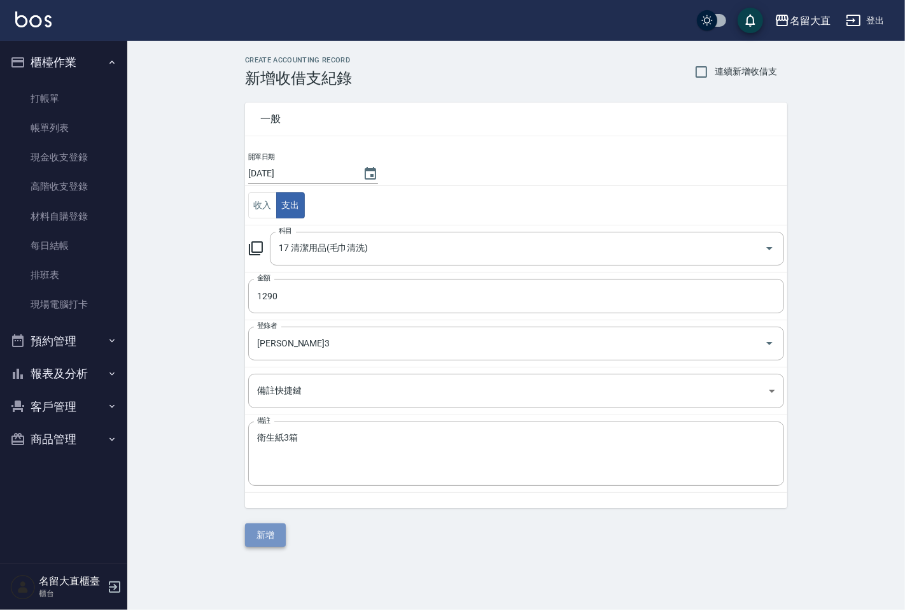
click at [265, 536] on button "新增" at bounding box center [265, 535] width 41 height 24
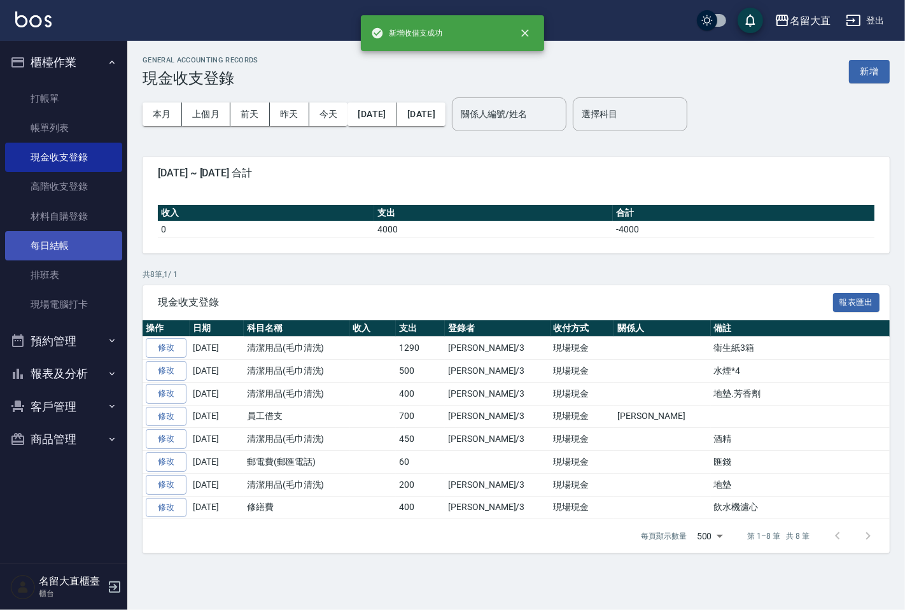
click at [40, 245] on link "每日結帳" at bounding box center [63, 245] width 117 height 29
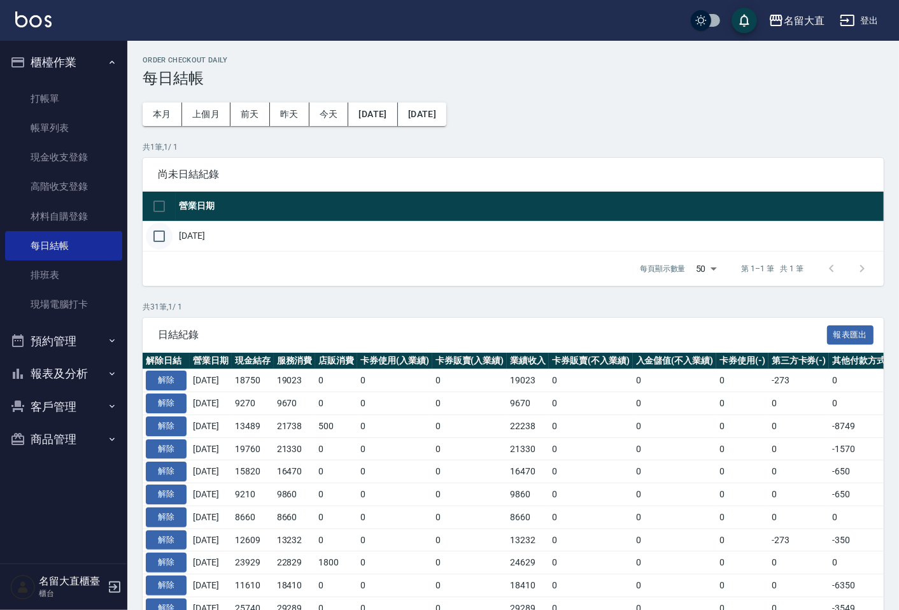
click at [155, 233] on input "checkbox" at bounding box center [159, 236] width 27 height 27
checkbox input "true"
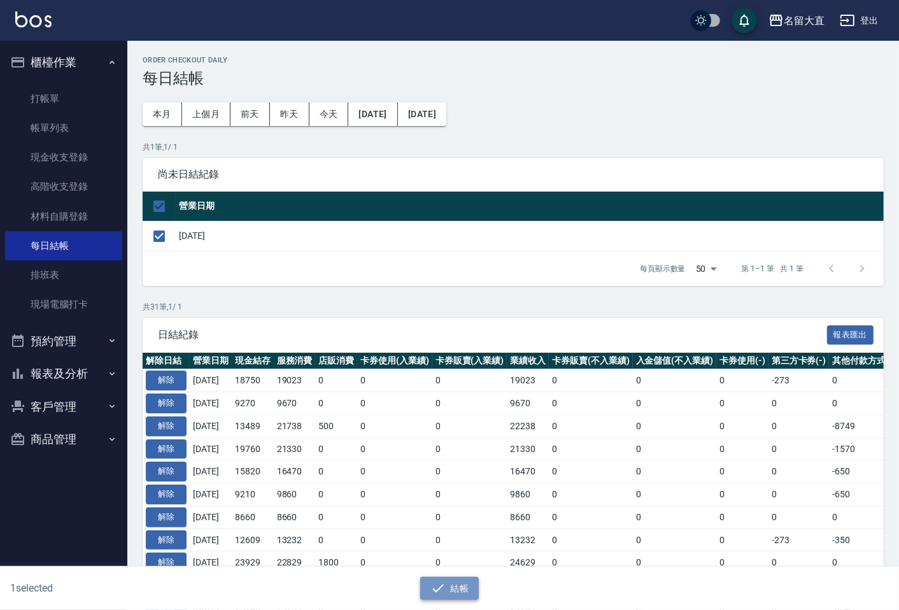
click at [461, 591] on button "結帳" at bounding box center [449, 589] width 59 height 24
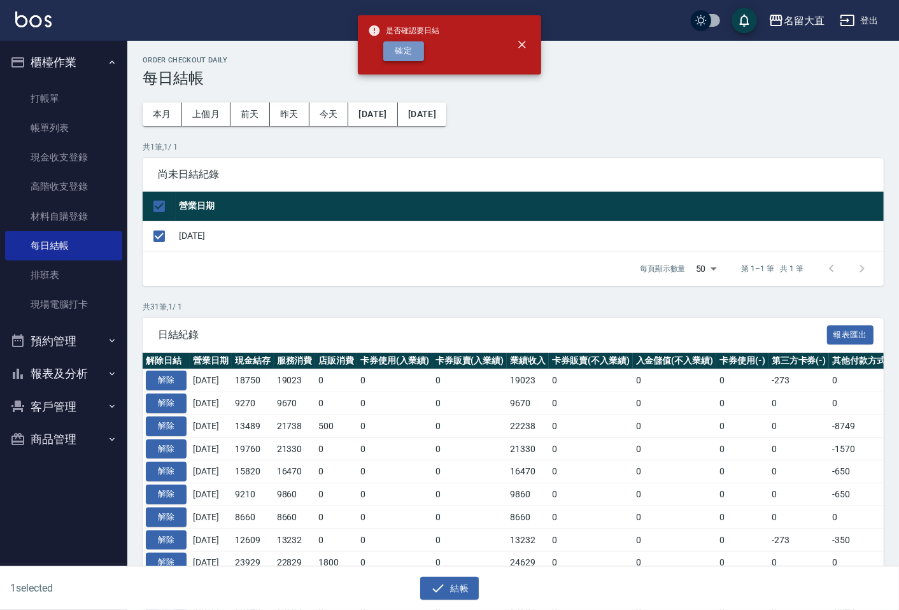
click at [411, 48] on button "確定" at bounding box center [403, 51] width 41 height 20
checkbox input "false"
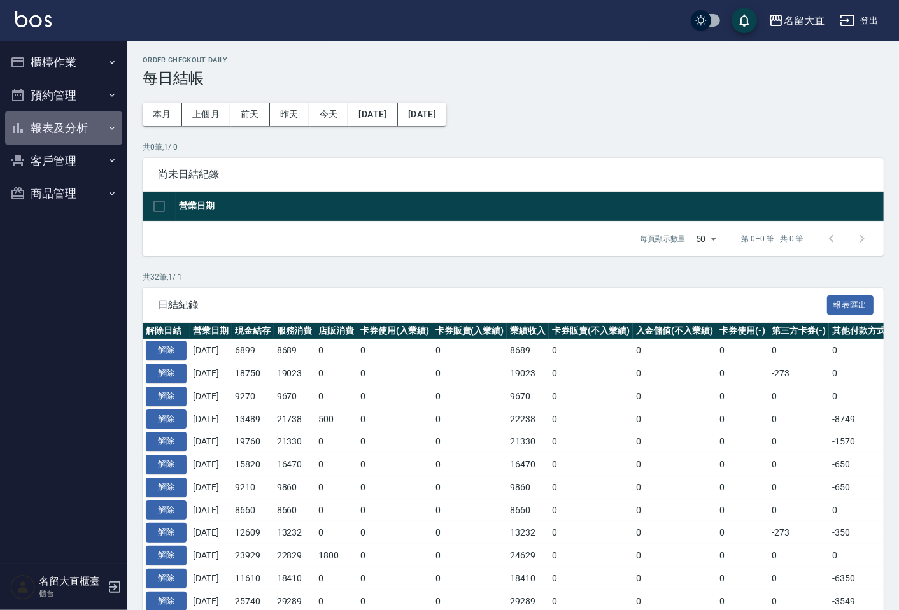
click at [64, 125] on button "報表及分析" at bounding box center [63, 127] width 117 height 33
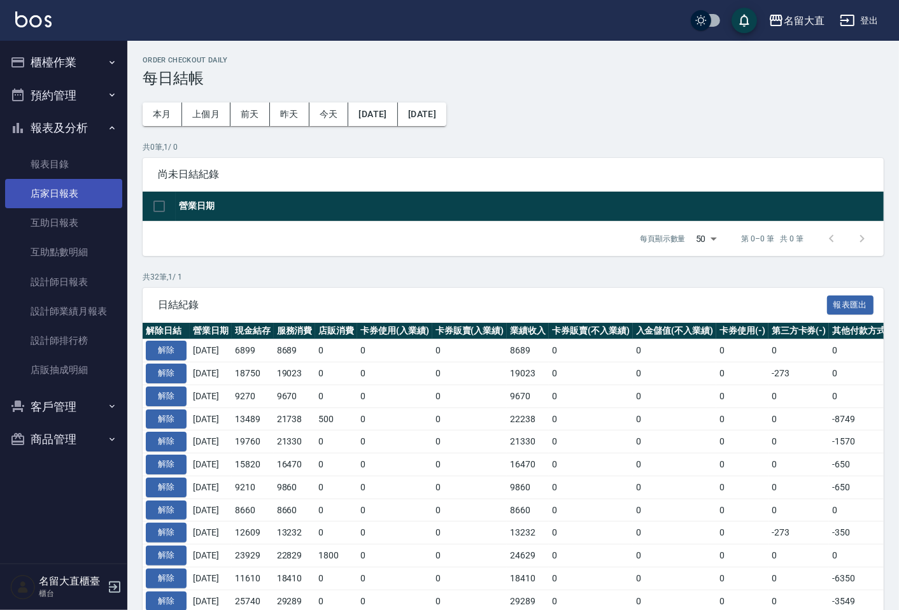
click at [76, 199] on link "店家日報表" at bounding box center [63, 193] width 117 height 29
